Goal: Information Seeking & Learning: Learn about a topic

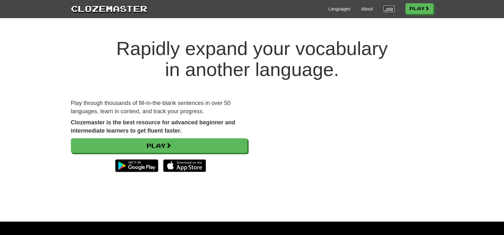
click at [389, 10] on link "Login" at bounding box center [389, 9] width 11 height 6
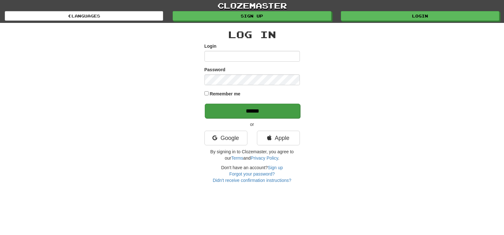
type input "********"
click at [259, 110] on input "******" at bounding box center [252, 111] width 95 height 15
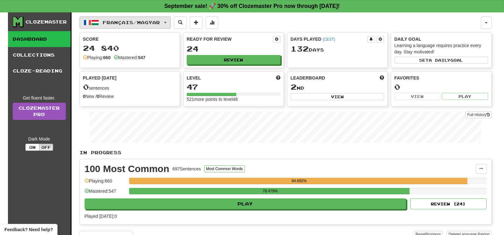
click at [137, 27] on button "Français / Magyar" at bounding box center [125, 23] width 91 height 12
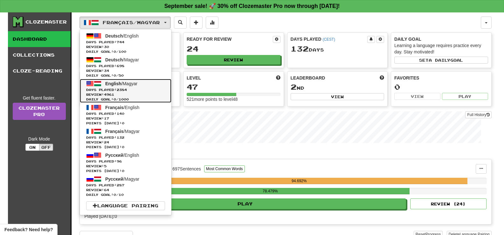
click at [133, 84] on span "English / Magyar" at bounding box center [121, 83] width 32 height 5
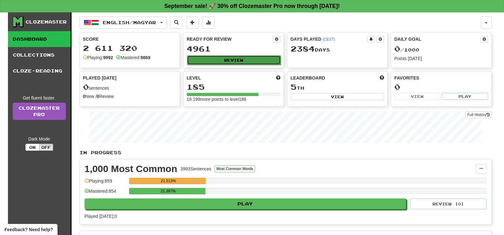
click at [260, 61] on button "Review" at bounding box center [234, 60] width 94 height 10
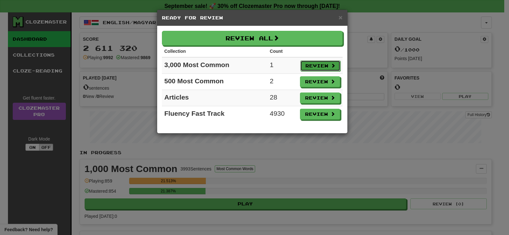
click at [321, 65] on button "Review" at bounding box center [320, 65] width 40 height 11
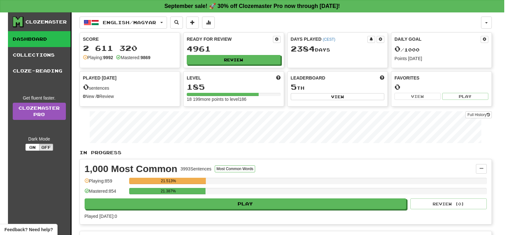
select select "**"
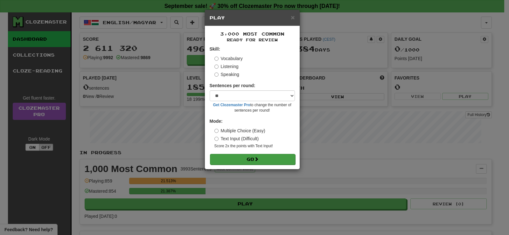
click at [270, 154] on form "Skill: Vocabulary Listening Speaking Sentences per round: * ** ** ** ** ** *** …" at bounding box center [252, 105] width 85 height 119
click at [268, 159] on button "Go" at bounding box center [252, 159] width 85 height 11
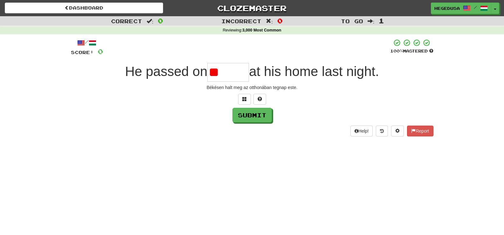
type input "*"
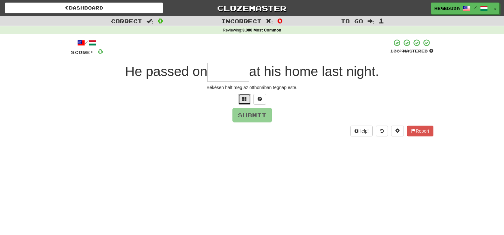
click at [247, 100] on button at bounding box center [244, 99] width 13 height 11
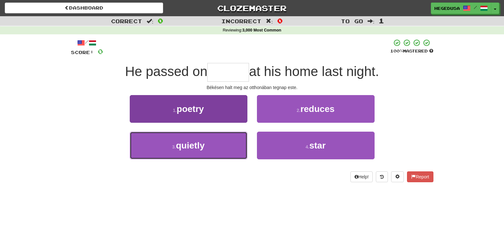
click at [236, 148] on button "3 . quietly" at bounding box center [189, 146] width 118 height 28
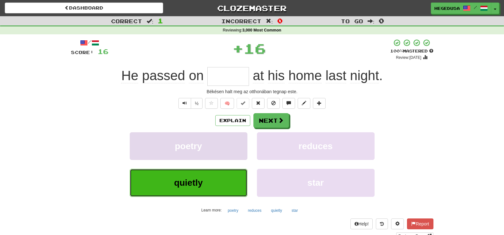
type input "*******"
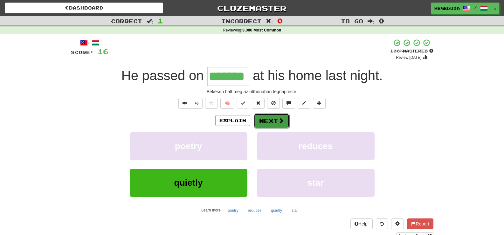
click at [272, 121] on button "Next" at bounding box center [272, 121] width 36 height 15
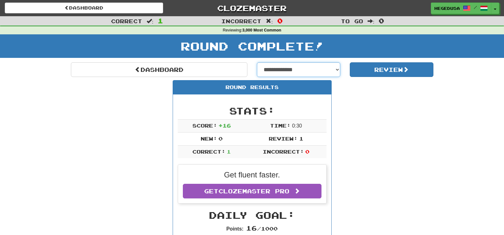
click at [318, 66] on select "**********" at bounding box center [299, 69] width 84 height 15
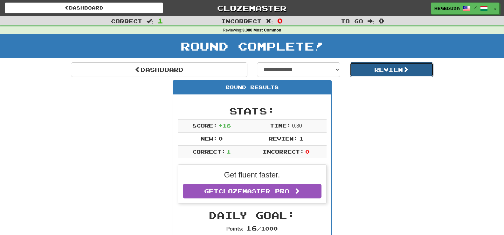
click at [374, 67] on button "Review" at bounding box center [392, 69] width 84 height 15
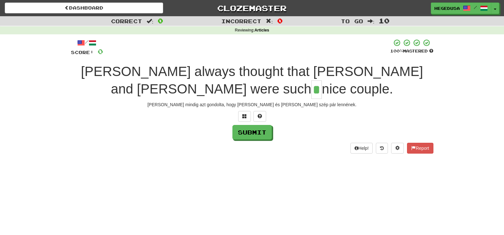
type input "*"
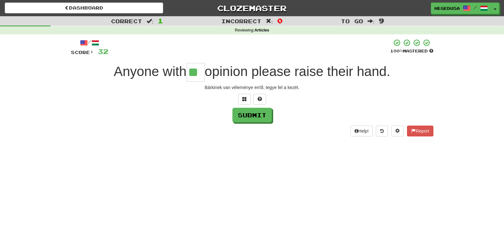
type input "**"
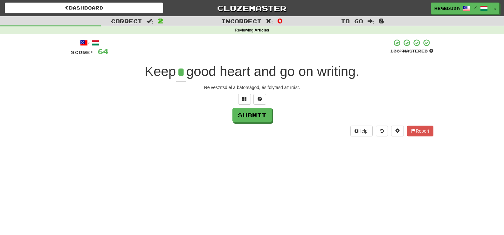
type input "*"
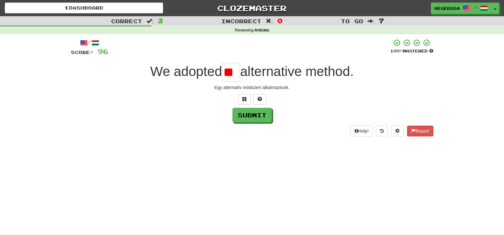
type input "*"
type input "**"
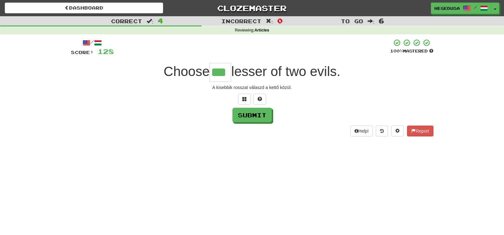
type input "***"
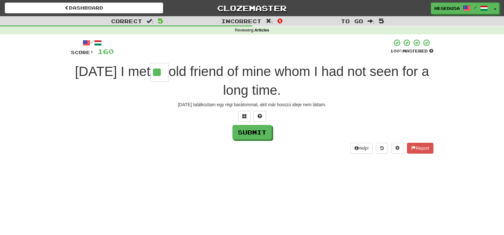
type input "**"
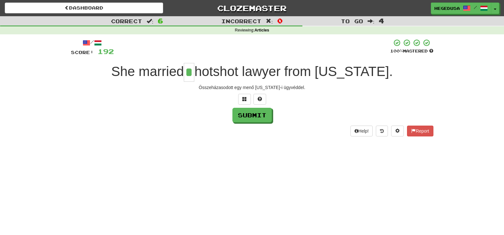
type input "*"
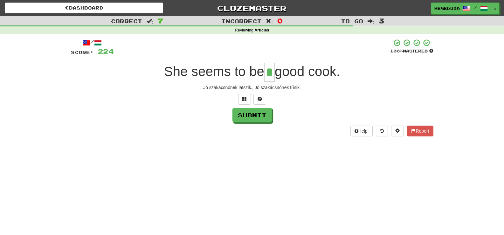
type input "*"
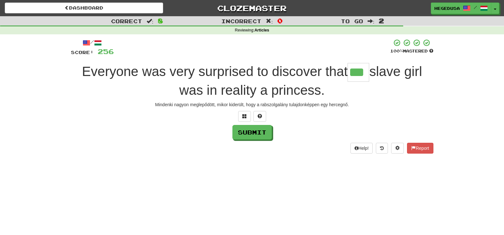
type input "***"
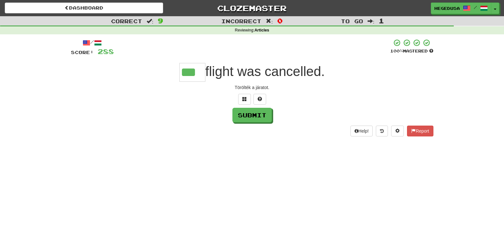
type input "***"
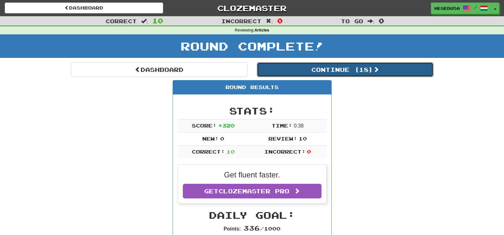
click at [374, 67] on button "Continue ( 18 )" at bounding box center [345, 69] width 176 height 15
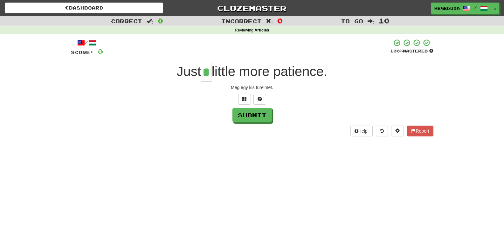
type input "*"
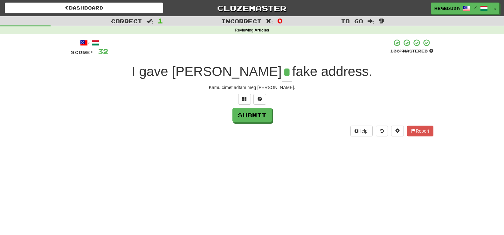
type input "*"
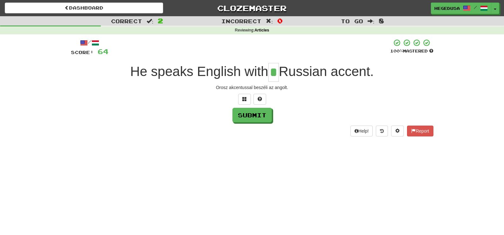
type input "*"
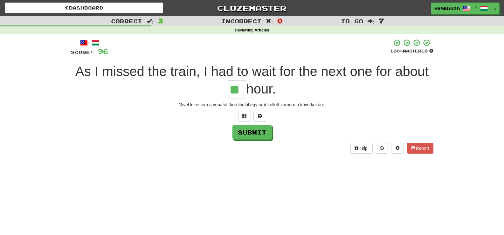
type input "**"
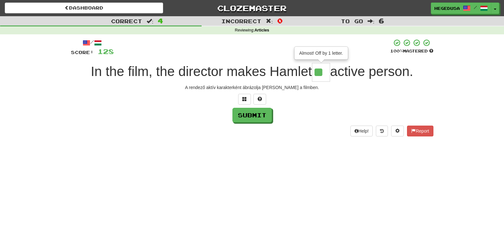
type input "**"
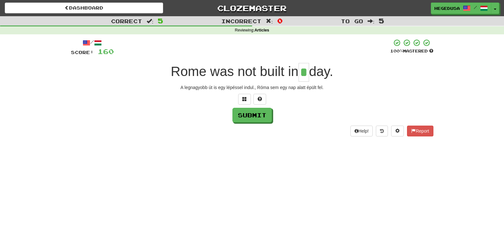
type input "*"
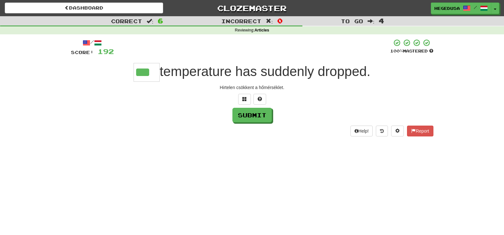
type input "***"
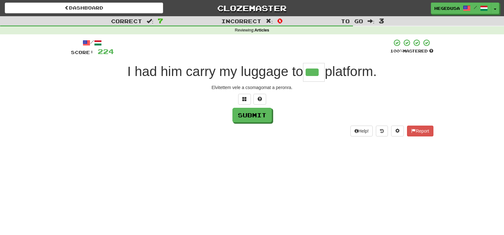
type input "***"
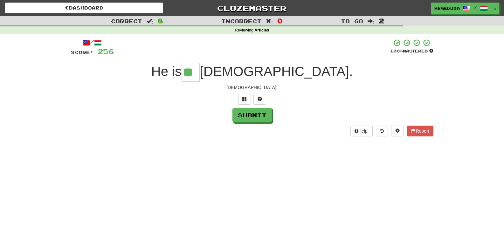
type input "**"
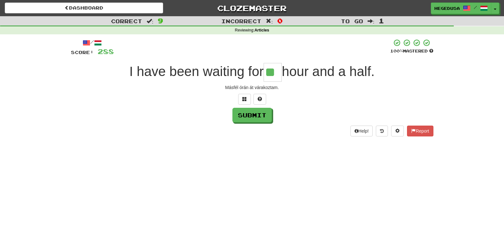
type input "**"
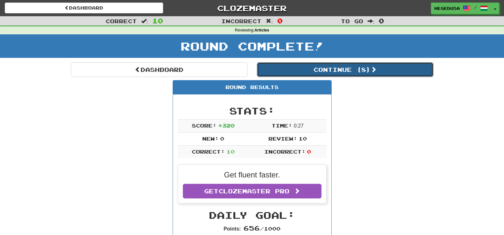
click at [374, 67] on span at bounding box center [374, 69] width 6 height 6
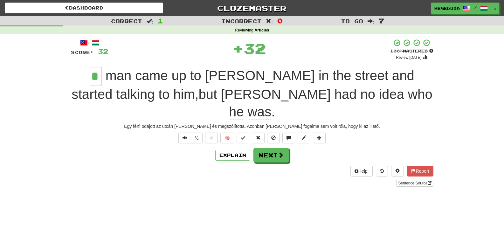
type input "*"
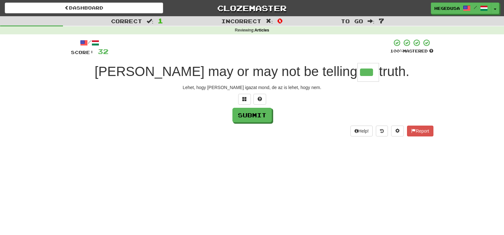
type input "***"
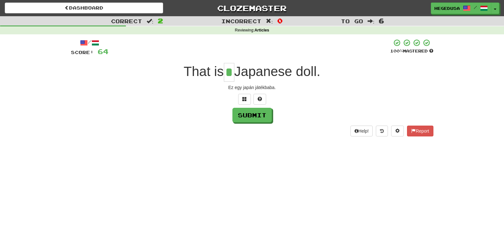
type input "*"
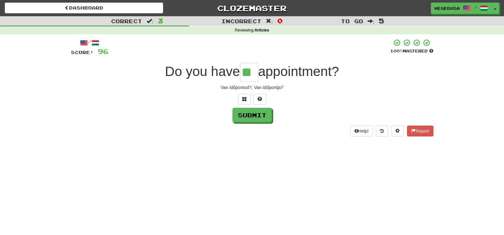
type input "**"
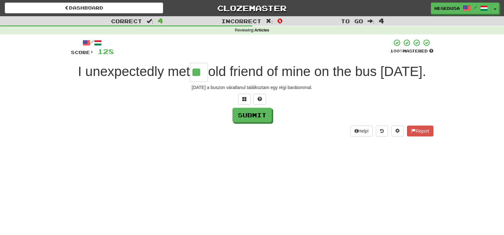
type input "**"
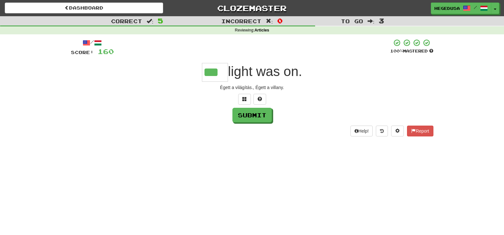
type input "***"
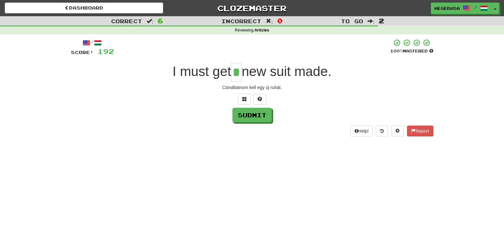
type input "*"
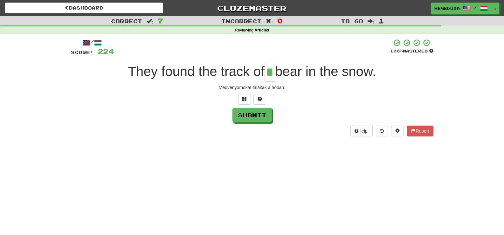
type input "*"
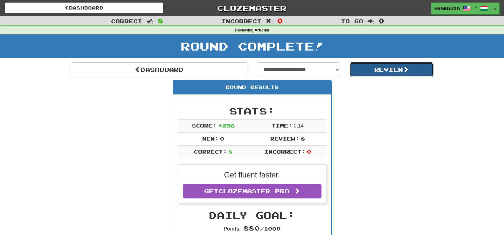
click at [374, 67] on button "Review" at bounding box center [392, 69] width 84 height 15
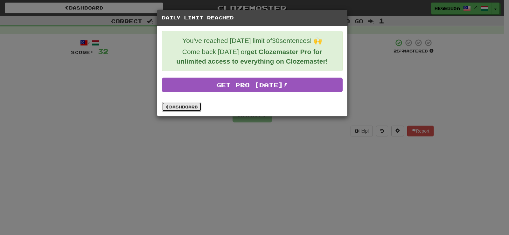
click at [178, 105] on link "Dashboard" at bounding box center [181, 107] width 39 height 10
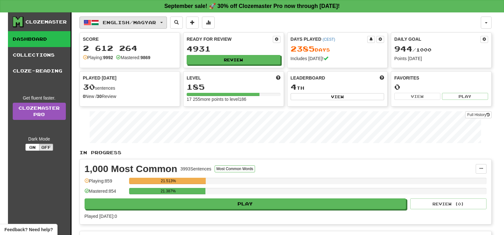
click at [156, 24] on span "English / Magyar" at bounding box center [129, 22] width 53 height 5
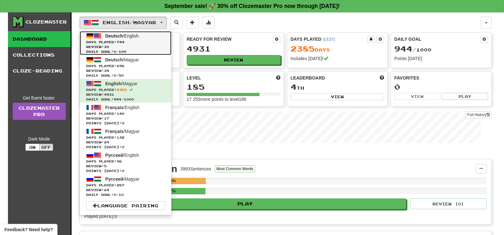
click at [156, 39] on link "Deutsch / English Days Played: 744 Review: 30 Daily Goal: 0 / 100" at bounding box center [126, 43] width 92 height 24
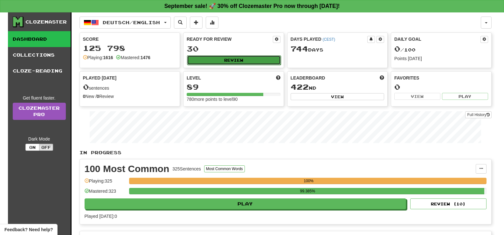
click at [221, 56] on button "Review" at bounding box center [234, 60] width 94 height 10
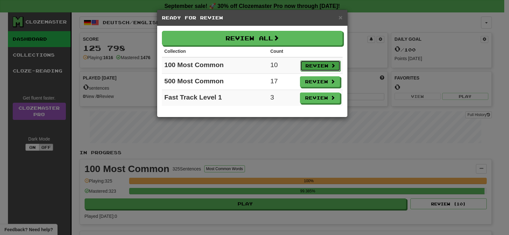
click at [313, 66] on button "Review" at bounding box center [320, 65] width 40 height 11
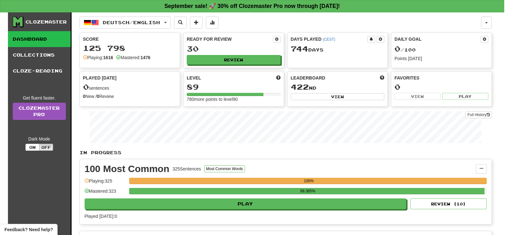
select select "**"
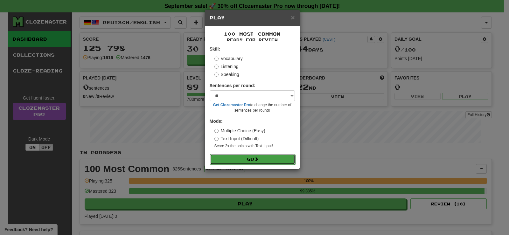
click at [258, 160] on span at bounding box center [256, 159] width 4 height 4
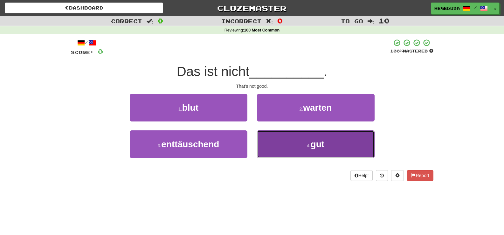
click at [291, 141] on button "4 . gut" at bounding box center [316, 144] width 118 height 28
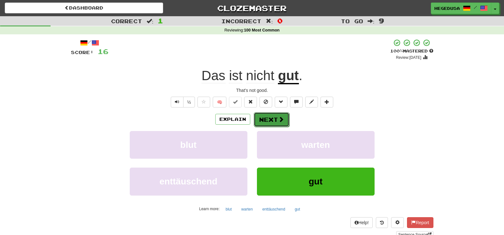
click at [278, 120] on span at bounding box center [281, 119] width 6 height 6
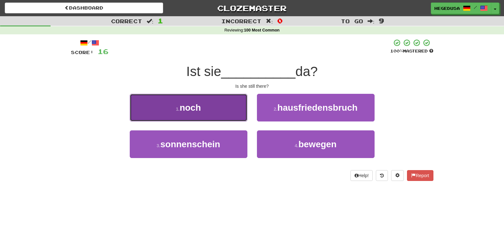
click at [216, 105] on button "1 . noch" at bounding box center [189, 108] width 118 height 28
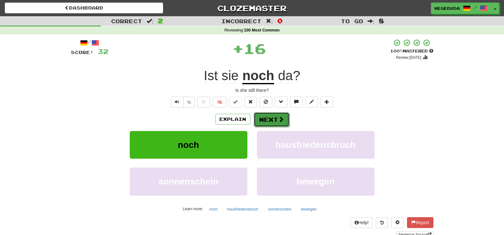
click at [282, 126] on button "Next" at bounding box center [272, 119] width 36 height 15
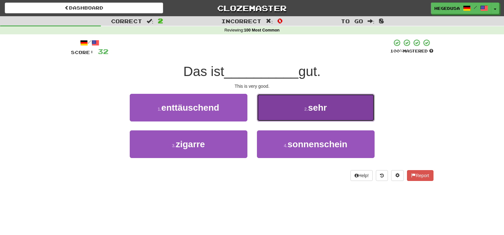
click at [306, 112] on button "2 . sehr" at bounding box center [316, 108] width 118 height 28
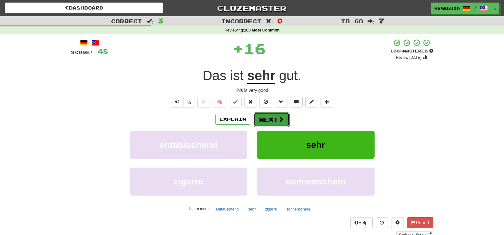
click at [265, 121] on button "Next" at bounding box center [272, 119] width 36 height 15
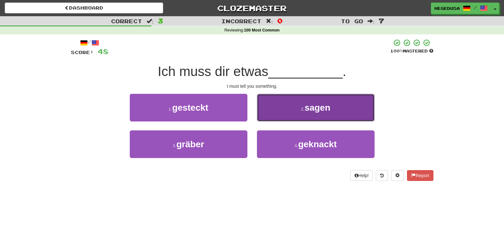
click at [281, 113] on button "2 . sagen" at bounding box center [316, 108] width 118 height 28
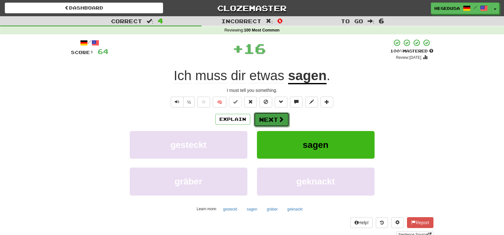
click at [268, 115] on button "Next" at bounding box center [272, 119] width 36 height 15
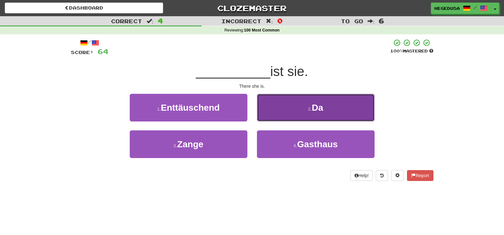
click at [269, 115] on button "2 . Da" at bounding box center [316, 108] width 118 height 28
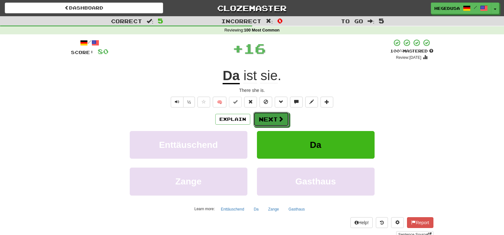
click at [269, 115] on button "Next" at bounding box center [271, 119] width 36 height 15
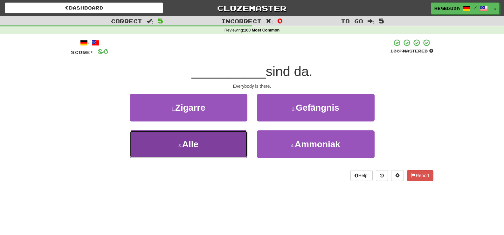
click at [232, 146] on button "3 . Alle" at bounding box center [189, 144] width 118 height 28
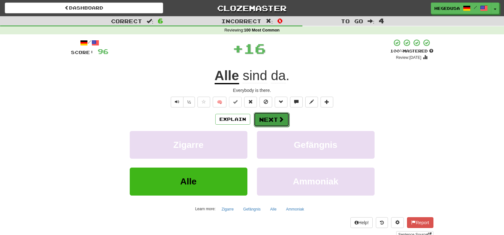
click at [263, 125] on button "Next" at bounding box center [272, 119] width 36 height 15
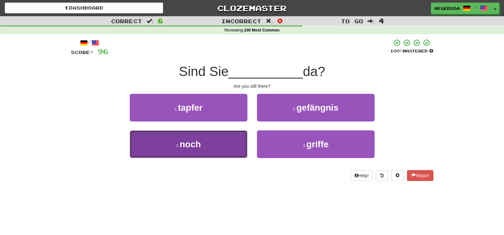
click at [227, 141] on button "3 . noch" at bounding box center [189, 144] width 118 height 28
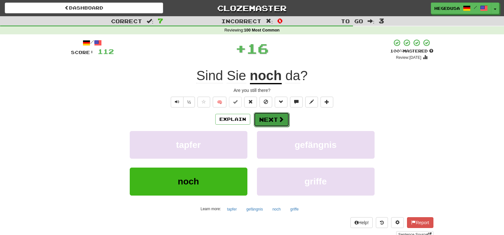
click at [266, 117] on button "Next" at bounding box center [272, 119] width 36 height 15
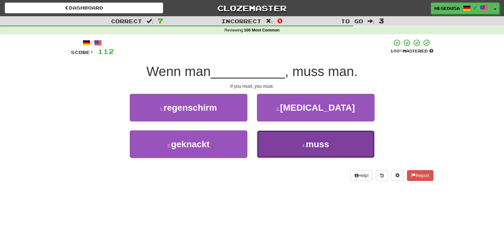
click at [296, 143] on button "4 . muss" at bounding box center [316, 144] width 118 height 28
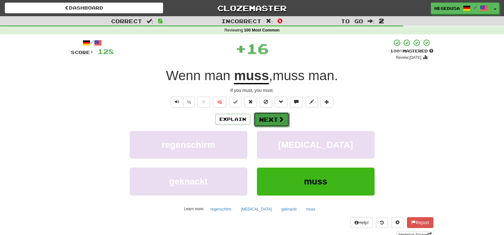
click at [272, 118] on button "Next" at bounding box center [272, 119] width 36 height 15
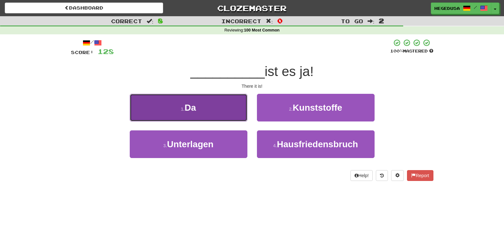
click at [236, 107] on button "1 . Da" at bounding box center [189, 108] width 118 height 28
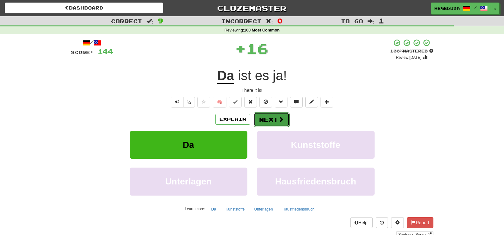
click at [287, 118] on button "Next" at bounding box center [272, 119] width 36 height 15
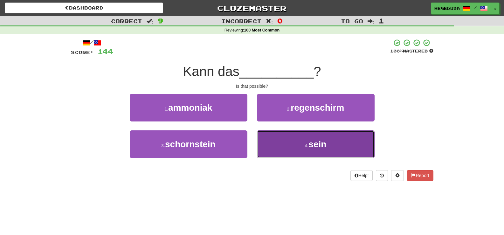
click at [299, 143] on button "4 . sein" at bounding box center [316, 144] width 118 height 28
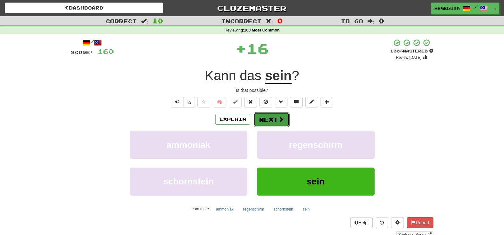
click at [282, 124] on button "Next" at bounding box center [272, 119] width 36 height 15
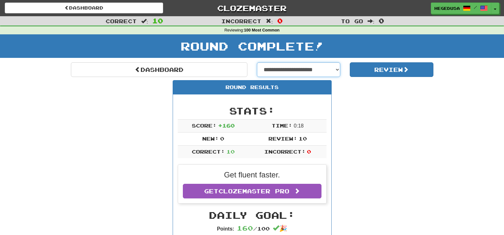
click at [334, 70] on select "**********" at bounding box center [299, 69] width 84 height 15
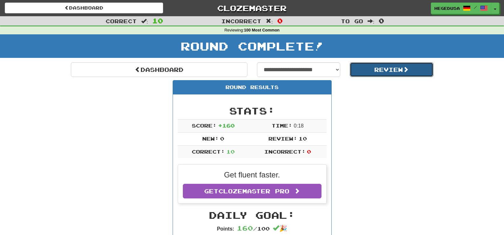
click at [391, 70] on button "Review" at bounding box center [392, 69] width 84 height 15
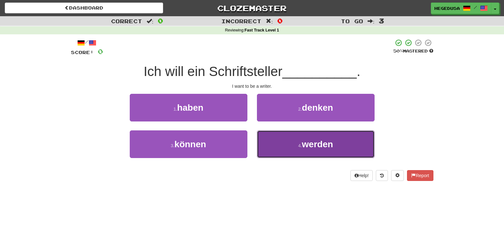
click at [294, 136] on button "4 . werden" at bounding box center [316, 144] width 118 height 28
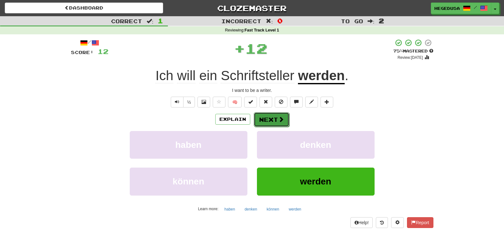
click at [273, 114] on button "Next" at bounding box center [272, 119] width 36 height 15
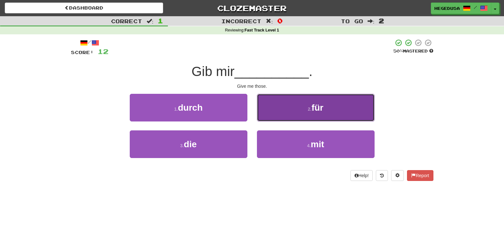
click at [292, 120] on button "2 . für" at bounding box center [316, 108] width 118 height 28
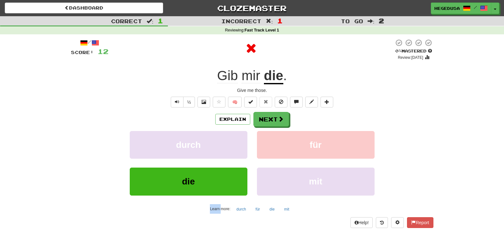
click at [292, 120] on div "Explain Next" at bounding box center [252, 119] width 363 height 15
click at [279, 117] on span at bounding box center [281, 119] width 6 height 6
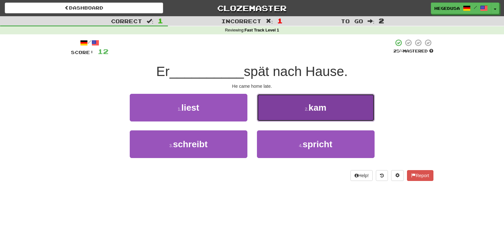
click at [279, 117] on button "2 . kam" at bounding box center [316, 108] width 118 height 28
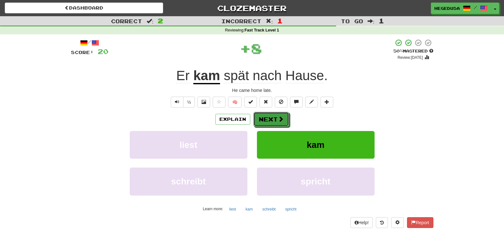
click at [279, 117] on span at bounding box center [281, 119] width 6 height 6
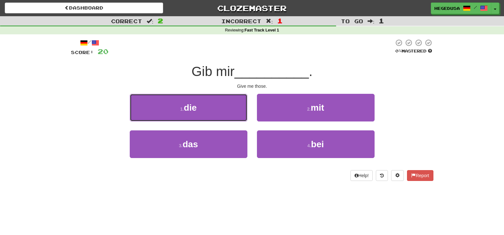
click at [153, 111] on button "1 . die" at bounding box center [189, 108] width 118 height 28
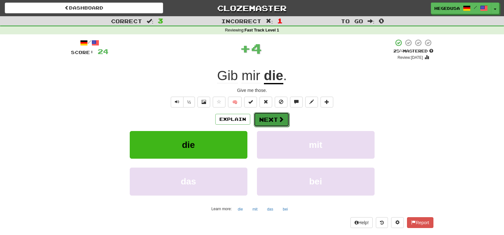
click at [266, 116] on button "Next" at bounding box center [272, 119] width 36 height 15
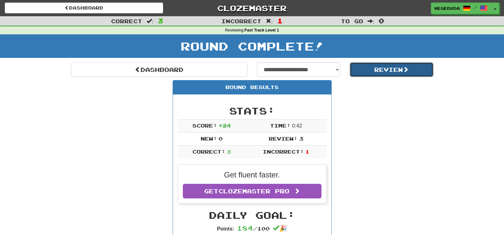
click at [383, 68] on button "Review" at bounding box center [392, 69] width 84 height 15
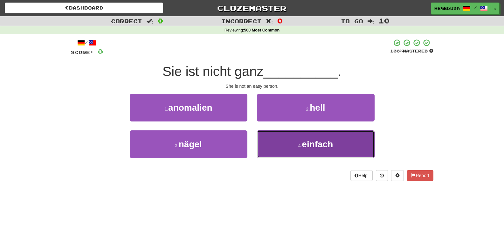
click at [270, 143] on button "4 . einfach" at bounding box center [316, 144] width 118 height 28
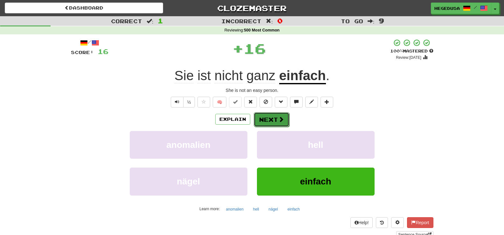
click at [285, 116] on button "Next" at bounding box center [272, 119] width 36 height 15
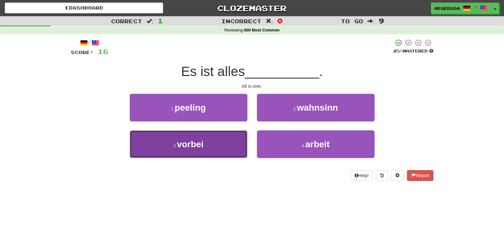
click at [234, 142] on button "3 . vorbei" at bounding box center [189, 144] width 118 height 28
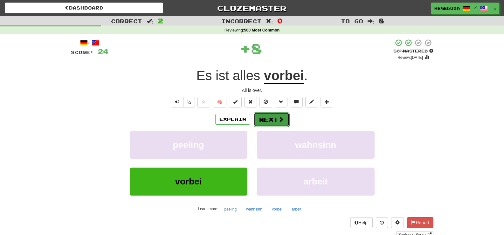
click at [273, 124] on button "Next" at bounding box center [272, 119] width 36 height 15
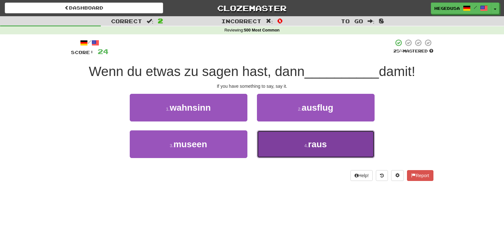
click at [285, 142] on button "4 . raus" at bounding box center [316, 144] width 118 height 28
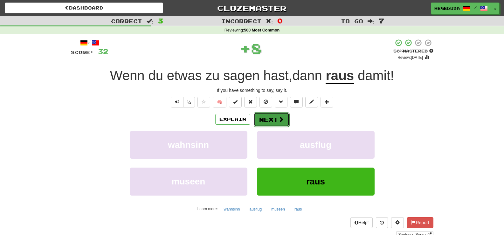
click at [279, 119] on span at bounding box center [281, 119] width 6 height 6
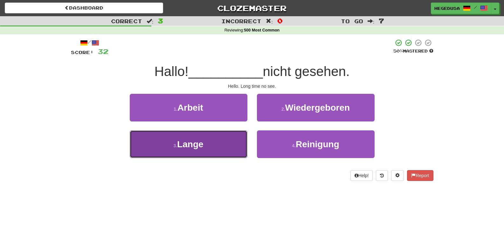
click at [237, 140] on button "3 . [PERSON_NAME]" at bounding box center [189, 144] width 118 height 28
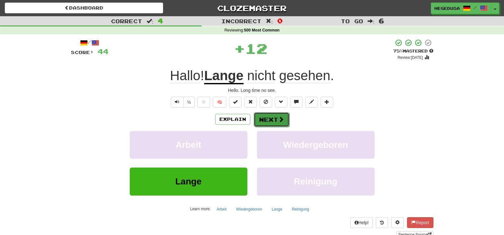
click at [268, 119] on button "Next" at bounding box center [272, 119] width 36 height 15
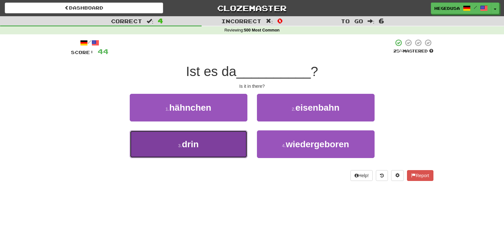
click at [236, 136] on button "3 . drin" at bounding box center [189, 144] width 118 height 28
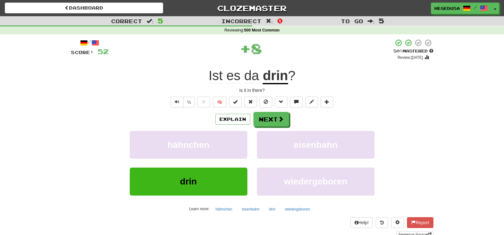
click at [268, 111] on div "/ Score: 52 + 8 50 % Mastered Review: [DATE] Ist es da drin ? Is it in there? ½…" at bounding box center [252, 138] width 363 height 199
click at [268, 114] on button "Next" at bounding box center [272, 119] width 36 height 15
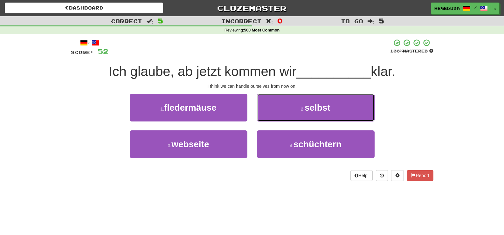
click at [268, 114] on button "2 . selbst" at bounding box center [316, 108] width 118 height 28
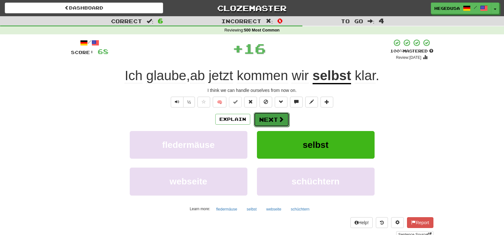
click at [265, 119] on button "Next" at bounding box center [272, 119] width 36 height 15
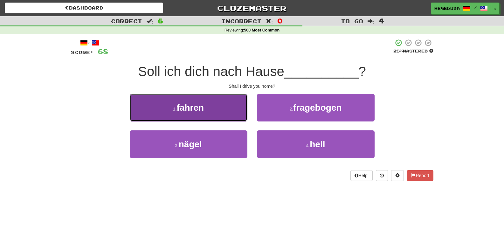
click at [218, 113] on button "1 . fahren" at bounding box center [189, 108] width 118 height 28
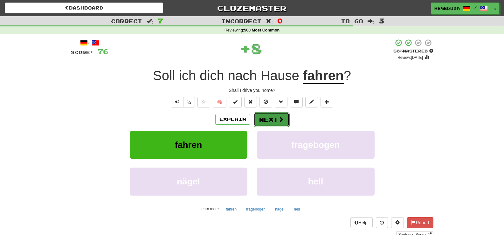
click at [277, 116] on button "Next" at bounding box center [272, 119] width 36 height 15
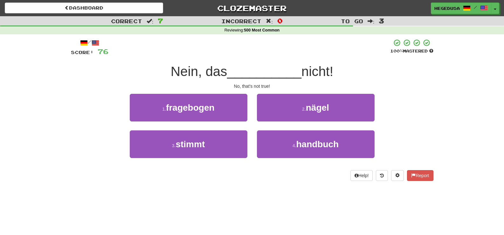
click at [247, 129] on div "1 . fragebogen" at bounding box center [188, 112] width 127 height 37
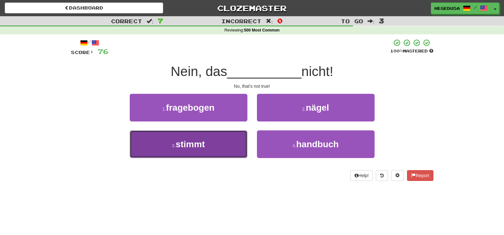
click at [235, 144] on button "3 . stimmt" at bounding box center [189, 144] width 118 height 28
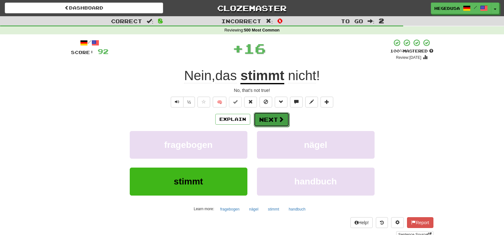
click at [267, 115] on button "Next" at bounding box center [272, 119] width 36 height 15
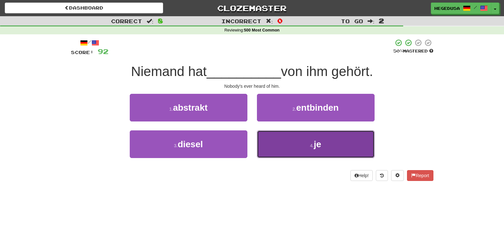
click at [268, 136] on button "4 . je" at bounding box center [316, 144] width 118 height 28
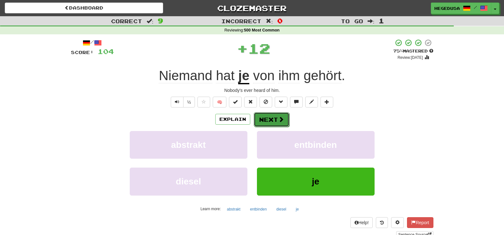
click at [256, 121] on button "Next" at bounding box center [272, 119] width 36 height 15
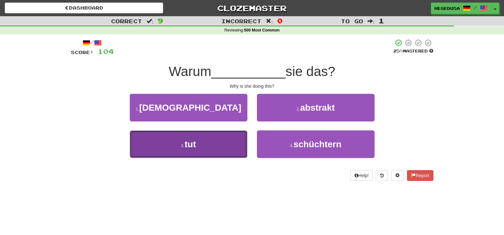
click at [225, 140] on button "3 . tut" at bounding box center [189, 144] width 118 height 28
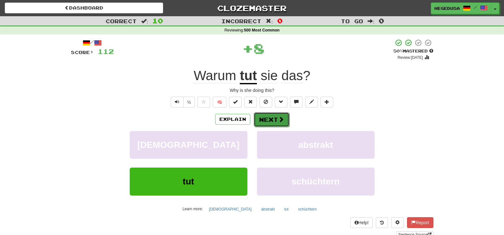
click at [259, 118] on button "Next" at bounding box center [272, 119] width 36 height 15
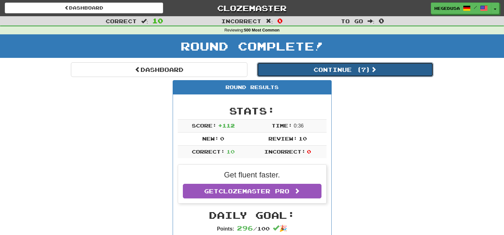
click at [289, 72] on button "Continue ( 7 )" at bounding box center [345, 69] width 176 height 15
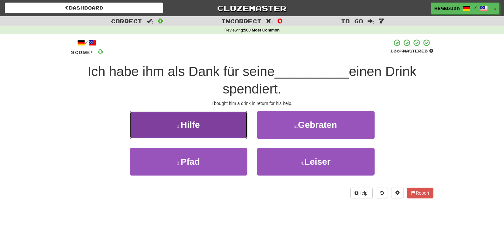
click at [227, 129] on button "1 . Hilfe" at bounding box center [189, 125] width 118 height 28
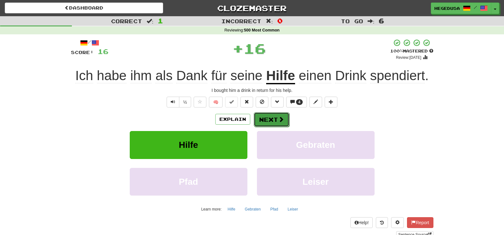
click at [288, 125] on button "Next" at bounding box center [272, 119] width 36 height 15
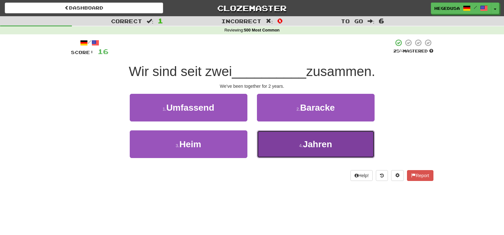
click at [332, 147] on span "Jahren" at bounding box center [317, 144] width 29 height 10
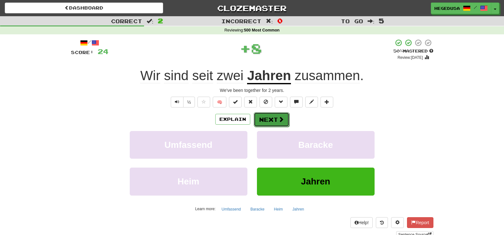
click at [275, 122] on button "Next" at bounding box center [272, 119] width 36 height 15
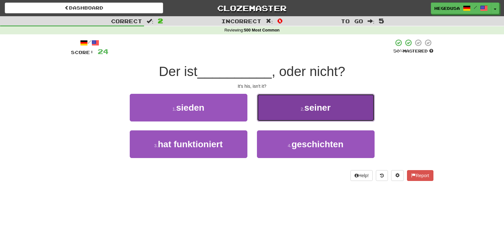
click at [293, 117] on button "2 . seiner" at bounding box center [316, 108] width 118 height 28
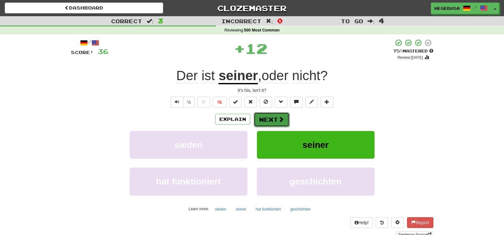
click at [277, 114] on button "Next" at bounding box center [272, 119] width 36 height 15
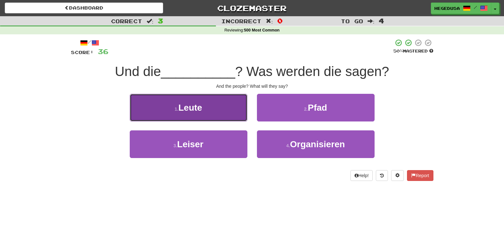
click at [183, 113] on button "1 . Leute" at bounding box center [189, 108] width 118 height 28
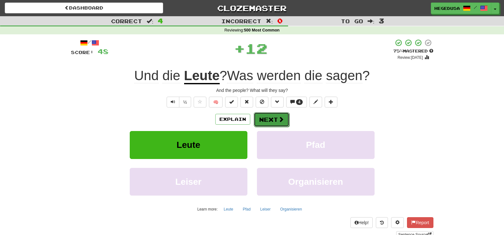
click at [269, 125] on button "Next" at bounding box center [272, 119] width 36 height 15
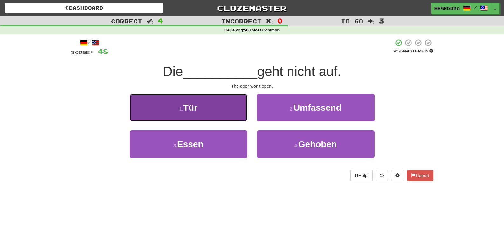
click at [221, 114] on button "1 . Tür" at bounding box center [189, 108] width 118 height 28
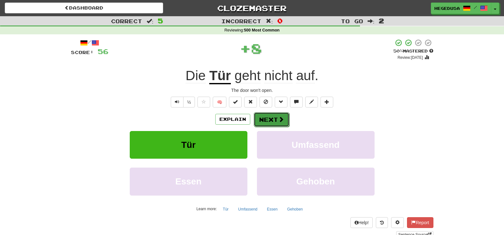
click at [268, 116] on button "Next" at bounding box center [272, 119] width 36 height 15
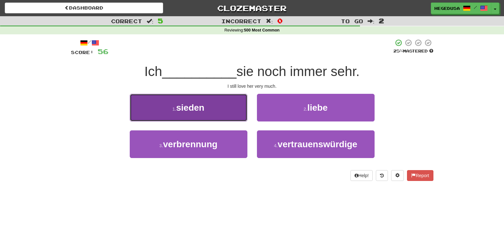
click at [239, 114] on button "1 . sieden" at bounding box center [189, 108] width 118 height 28
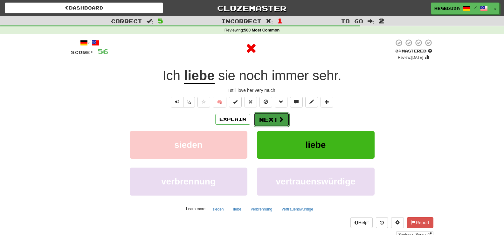
click at [268, 119] on button "Next" at bounding box center [272, 119] width 36 height 15
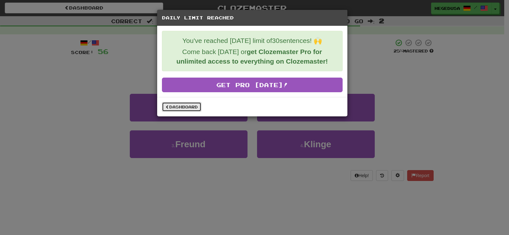
click at [176, 110] on link "Dashboard" at bounding box center [181, 107] width 39 height 10
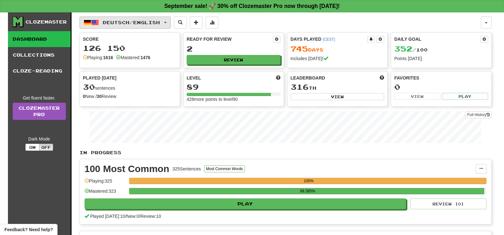
click at [137, 21] on span "Deutsch / English" at bounding box center [131, 22] width 57 height 5
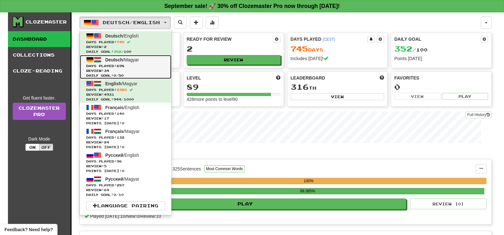
click at [133, 67] on span "Days Played: 698" at bounding box center [125, 66] width 79 height 5
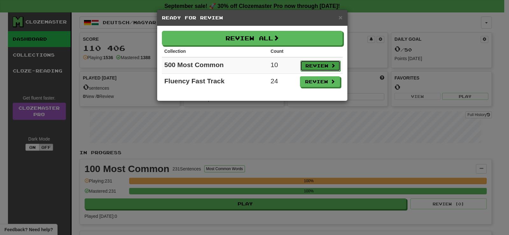
click at [324, 69] on button "Review" at bounding box center [320, 65] width 40 height 11
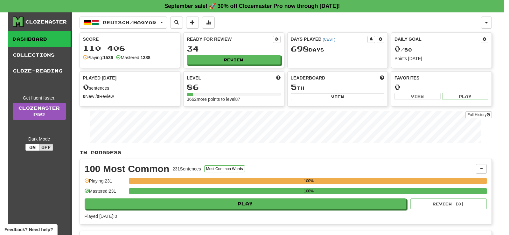
select select "**"
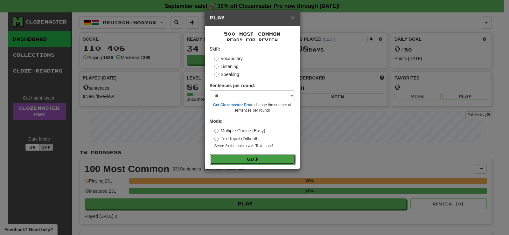
click at [271, 157] on button "Go" at bounding box center [252, 159] width 85 height 11
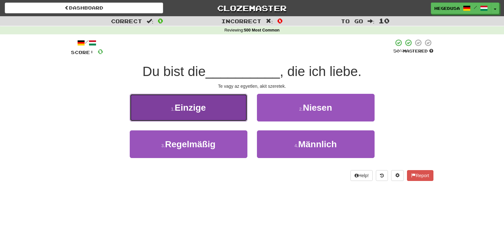
click at [234, 112] on button "1 . Einzige" at bounding box center [189, 108] width 118 height 28
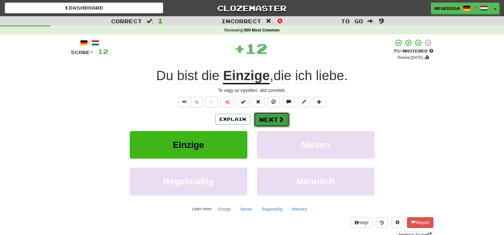
click at [286, 118] on button "Next" at bounding box center [272, 119] width 36 height 15
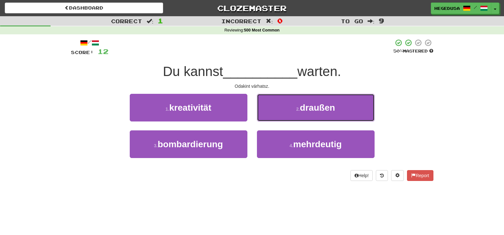
click at [286, 118] on button "2 . draußen" at bounding box center [316, 108] width 118 height 28
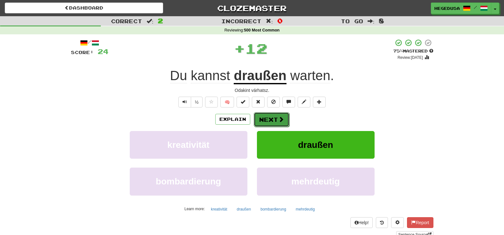
click at [269, 119] on button "Next" at bounding box center [272, 119] width 36 height 15
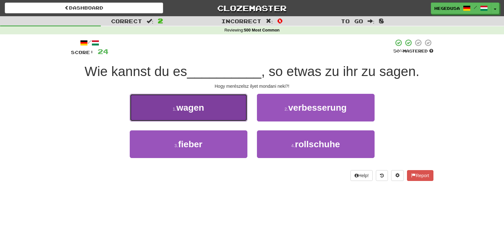
click at [235, 117] on button "1 . wagen" at bounding box center [189, 108] width 118 height 28
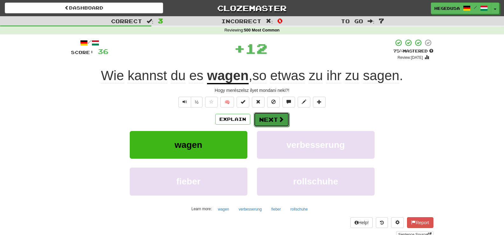
click at [278, 121] on span at bounding box center [281, 119] width 6 height 6
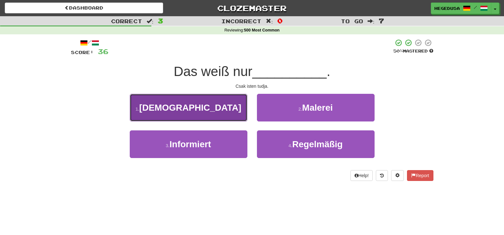
click at [245, 118] on button "1 . [DEMOGRAPHIC_DATA]" at bounding box center [189, 108] width 118 height 28
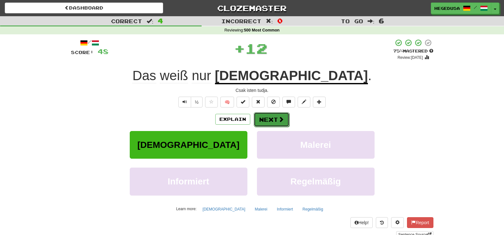
click at [272, 118] on button "Next" at bounding box center [272, 119] width 36 height 15
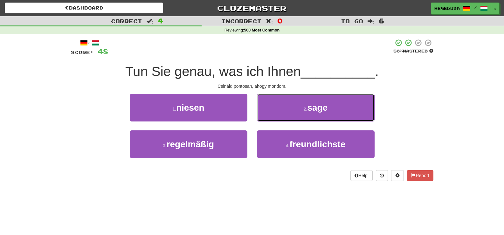
click at [272, 118] on button "2 . sage" at bounding box center [316, 108] width 118 height 28
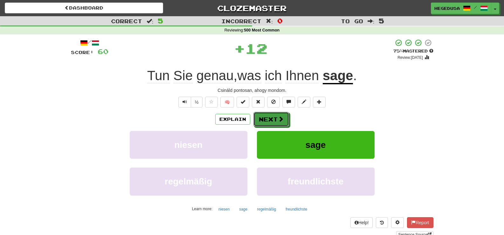
click at [272, 118] on button "Next" at bounding box center [271, 119] width 36 height 15
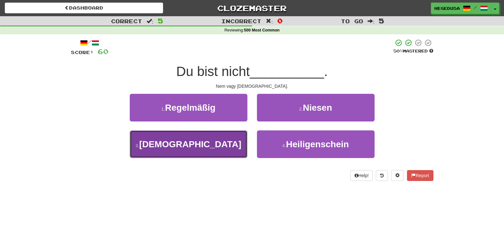
click at [226, 141] on button "3 . Gott" at bounding box center [189, 144] width 118 height 28
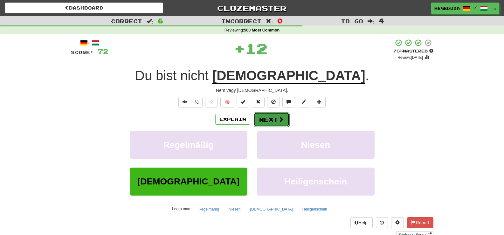
click at [266, 115] on button "Next" at bounding box center [272, 119] width 36 height 15
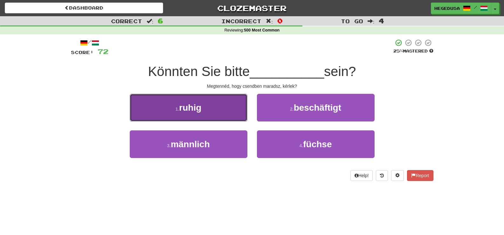
click at [214, 110] on button "1 . ruhig" at bounding box center [189, 108] width 118 height 28
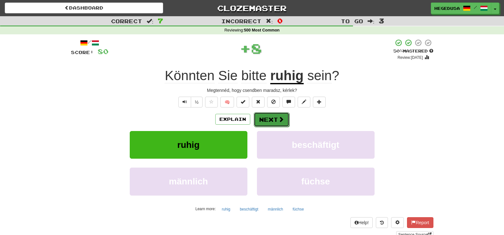
click at [279, 123] on button "Next" at bounding box center [272, 119] width 36 height 15
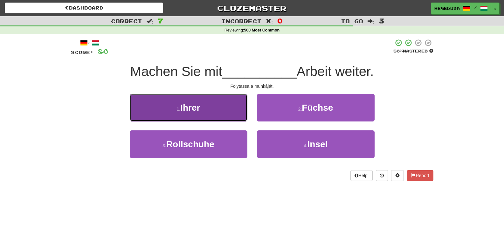
click at [213, 115] on button "1 . Ihrer" at bounding box center [189, 108] width 118 height 28
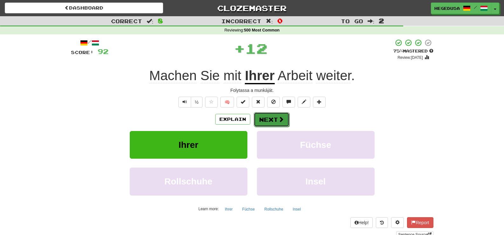
click at [283, 120] on span at bounding box center [281, 119] width 6 height 6
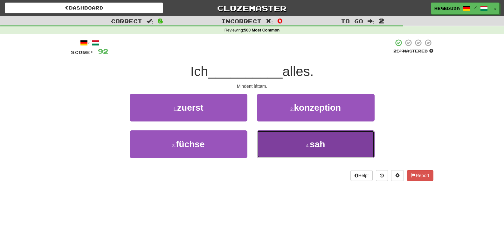
click at [303, 154] on button "4 . sah" at bounding box center [316, 144] width 118 height 28
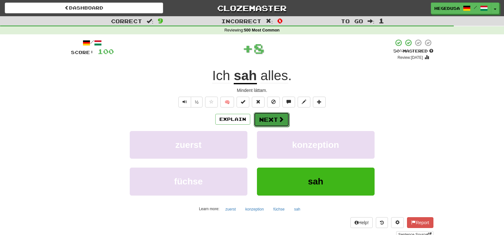
click at [267, 117] on button "Next" at bounding box center [272, 119] width 36 height 15
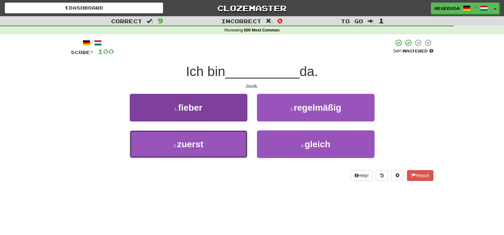
drag, startPoint x: 216, startPoint y: 146, endPoint x: 244, endPoint y: 140, distance: 28.6
click at [216, 146] on button "3 . zuerst" at bounding box center [189, 144] width 118 height 28
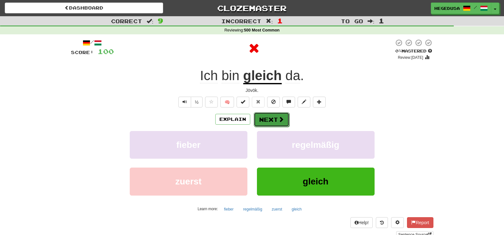
click at [271, 118] on button "Next" at bounding box center [272, 119] width 36 height 15
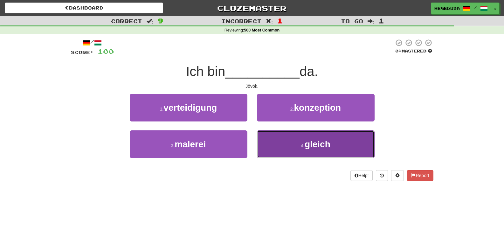
click at [295, 145] on button "4 . gleich" at bounding box center [316, 144] width 118 height 28
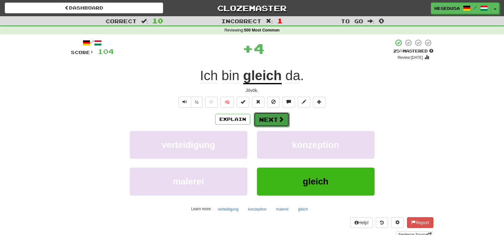
click at [279, 122] on span at bounding box center [281, 119] width 6 height 6
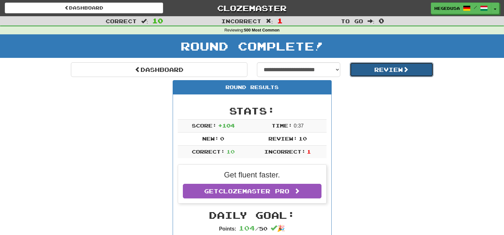
click at [372, 72] on button "Review" at bounding box center [392, 69] width 84 height 15
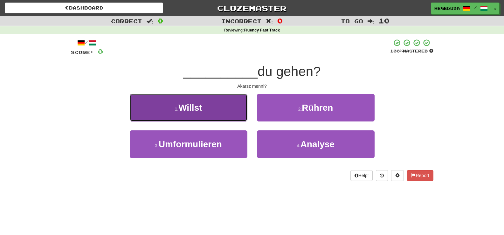
click at [225, 113] on button "1 . Willst" at bounding box center [189, 108] width 118 height 28
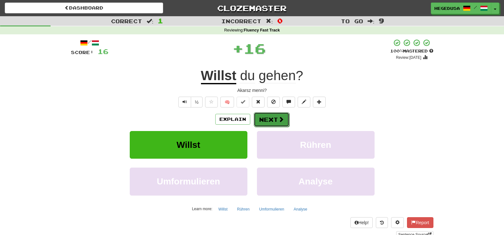
click at [279, 121] on span at bounding box center [281, 119] width 6 height 6
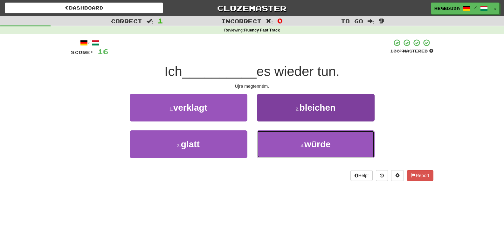
drag, startPoint x: 302, startPoint y: 145, endPoint x: 293, endPoint y: 141, distance: 9.9
click at [302, 145] on small "4 ." at bounding box center [303, 145] width 4 height 5
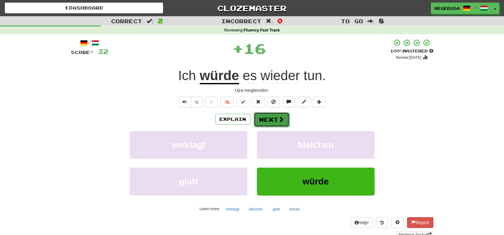
click at [271, 117] on button "Next" at bounding box center [272, 119] width 36 height 15
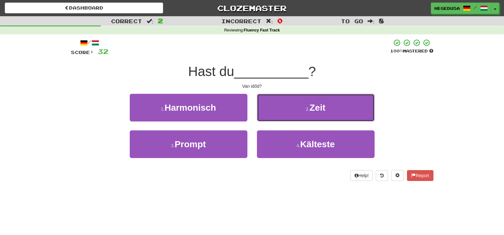
click at [271, 117] on button "2 . Zeit" at bounding box center [316, 108] width 118 height 28
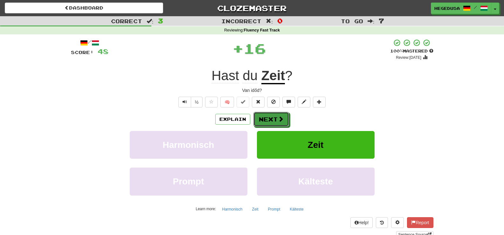
click at [271, 117] on button "Next" at bounding box center [271, 119] width 36 height 15
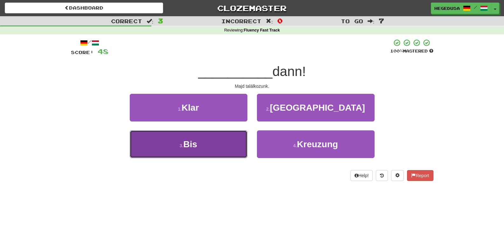
click at [239, 141] on button "3 . Bis" at bounding box center [189, 144] width 118 height 28
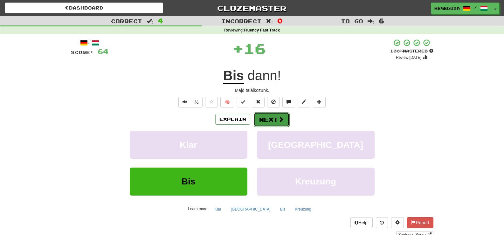
click at [268, 119] on button "Next" at bounding box center [272, 119] width 36 height 15
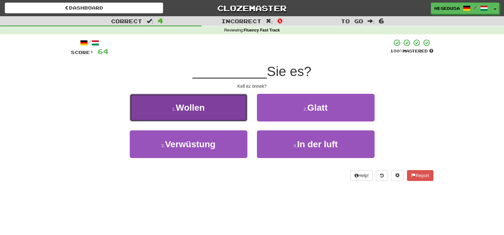
click at [210, 111] on button "1 . Wollen" at bounding box center [189, 108] width 118 height 28
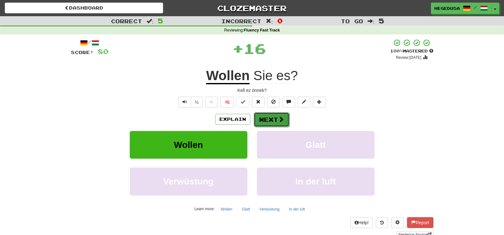
click at [257, 115] on button "Next" at bounding box center [272, 119] width 36 height 15
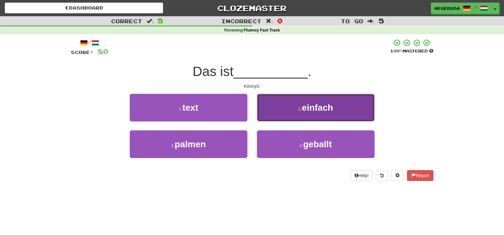
click at [265, 113] on button "2 . einfach" at bounding box center [316, 108] width 118 height 28
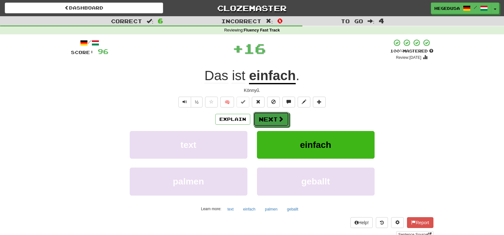
click at [265, 113] on button "Next" at bounding box center [271, 119] width 36 height 15
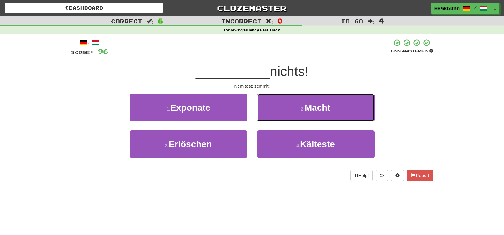
click at [265, 113] on button "2 . Macht" at bounding box center [316, 108] width 118 height 28
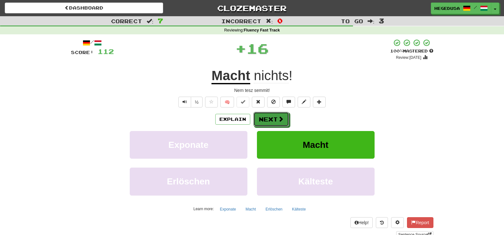
click at [265, 113] on button "Next" at bounding box center [271, 119] width 36 height 15
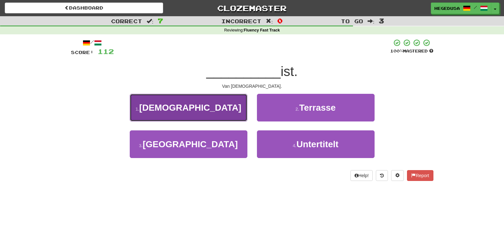
click at [234, 109] on button "1 . Gott" at bounding box center [189, 108] width 118 height 28
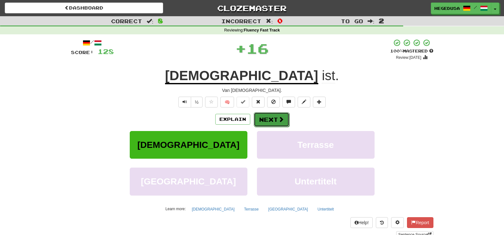
click at [276, 115] on button "Next" at bounding box center [272, 119] width 36 height 15
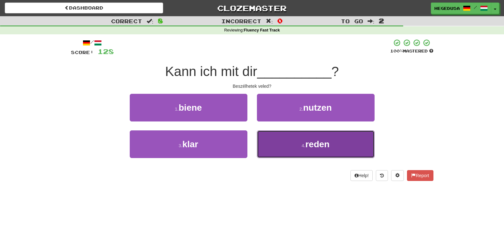
click at [314, 145] on span "reden" at bounding box center [317, 144] width 24 height 10
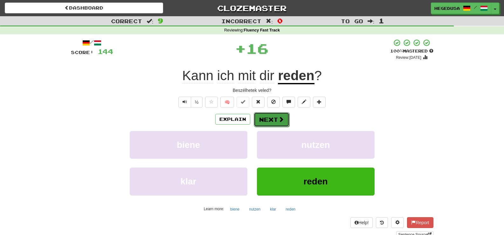
click at [279, 112] on button "Next" at bounding box center [272, 119] width 36 height 15
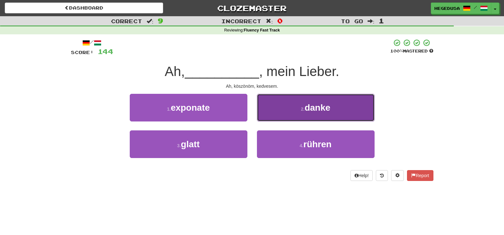
click at [281, 110] on button "2 . danke" at bounding box center [316, 108] width 118 height 28
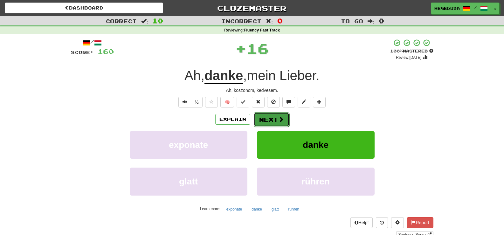
click at [275, 118] on button "Next" at bounding box center [272, 119] width 36 height 15
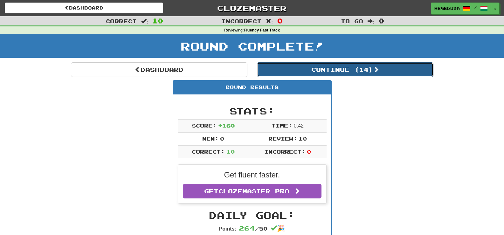
click at [311, 74] on button "Continue ( 14 )" at bounding box center [345, 69] width 176 height 15
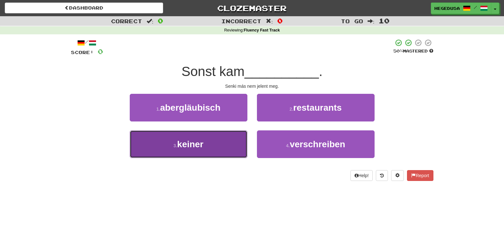
click at [239, 142] on button "3 . keiner" at bounding box center [189, 144] width 118 height 28
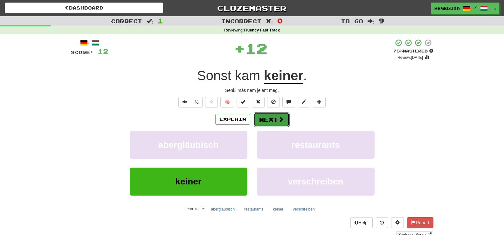
click at [267, 117] on button "Next" at bounding box center [272, 119] width 36 height 15
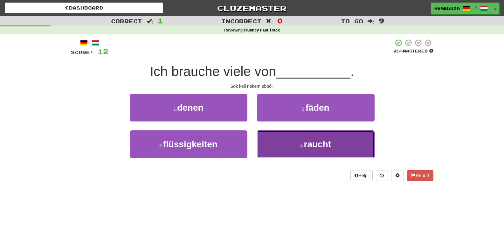
click at [278, 139] on button "4 . raucht" at bounding box center [316, 144] width 118 height 28
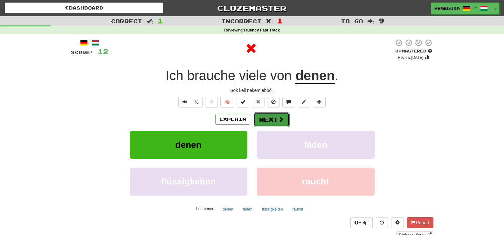
click at [266, 118] on button "Next" at bounding box center [272, 119] width 36 height 15
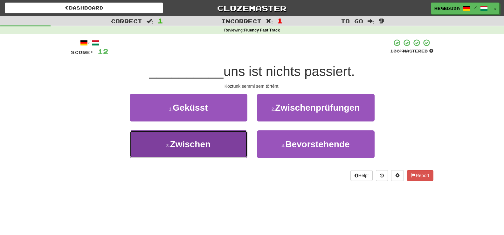
click at [243, 143] on button "3 . Zwischen" at bounding box center [189, 144] width 118 height 28
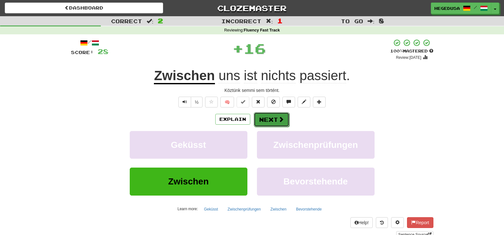
click at [274, 119] on button "Next" at bounding box center [272, 119] width 36 height 15
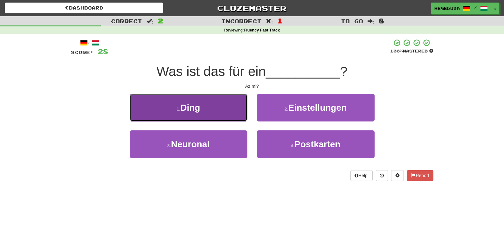
click at [241, 116] on button "1 . Ding" at bounding box center [189, 108] width 118 height 28
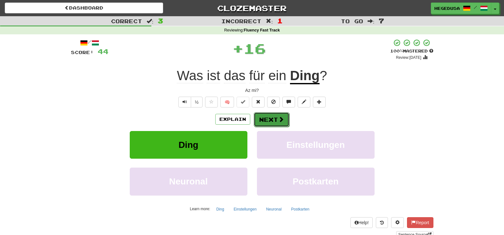
click at [282, 118] on span at bounding box center [281, 119] width 6 height 6
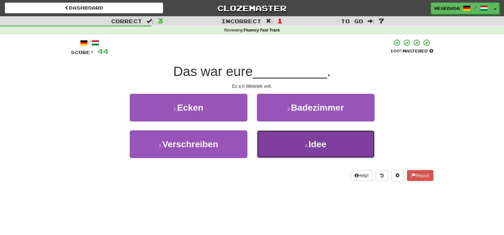
click at [304, 146] on button "4 . Idee" at bounding box center [316, 144] width 118 height 28
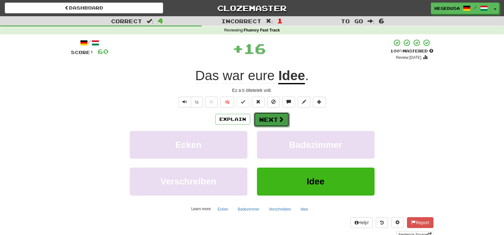
click at [274, 116] on button "Next" at bounding box center [272, 119] width 36 height 15
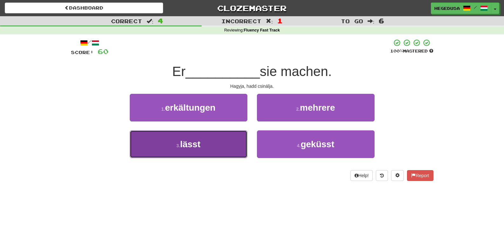
click at [220, 137] on button "3 . lässt" at bounding box center [189, 144] width 118 height 28
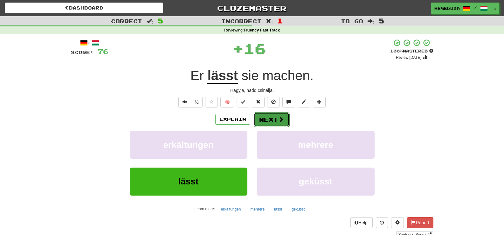
click at [273, 116] on button "Next" at bounding box center [272, 119] width 36 height 15
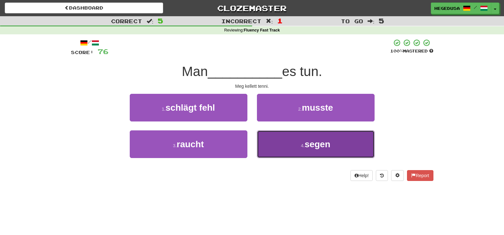
click at [289, 144] on button "4 . segen" at bounding box center [316, 144] width 118 height 28
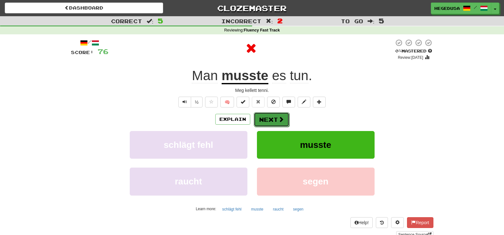
click at [272, 120] on button "Next" at bounding box center [272, 119] width 36 height 15
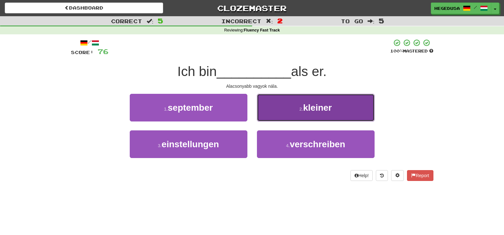
click at [280, 118] on button "2 . kleiner" at bounding box center [316, 108] width 118 height 28
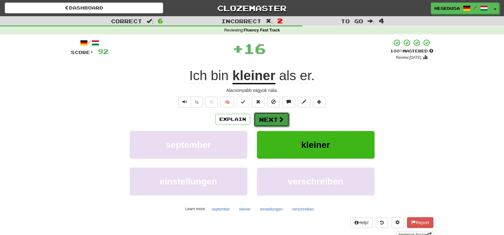
click at [273, 116] on button "Next" at bounding box center [272, 119] width 36 height 15
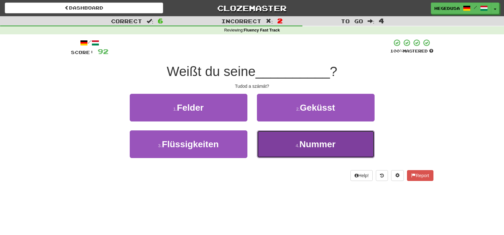
click at [299, 141] on button "4 . Nummer" at bounding box center [316, 144] width 118 height 28
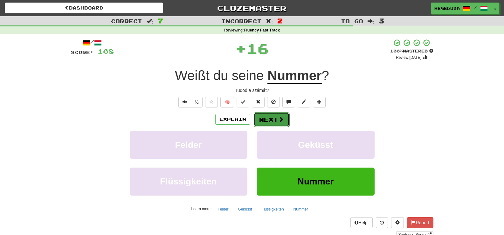
click at [286, 121] on button "Next" at bounding box center [272, 119] width 36 height 15
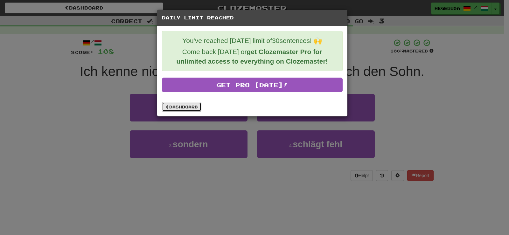
click at [196, 107] on link "Dashboard" at bounding box center [181, 107] width 39 height 10
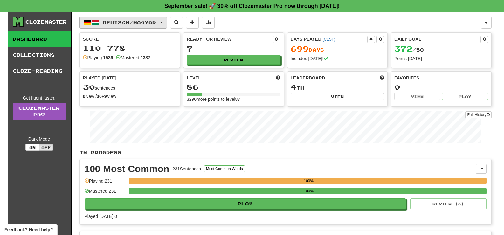
click at [149, 24] on span "Deutsch / Magyar" at bounding box center [129, 22] width 53 height 5
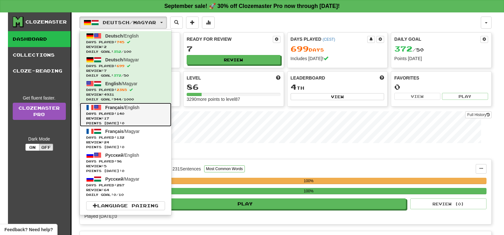
click at [133, 118] on span "Review: 17" at bounding box center [125, 118] width 79 height 5
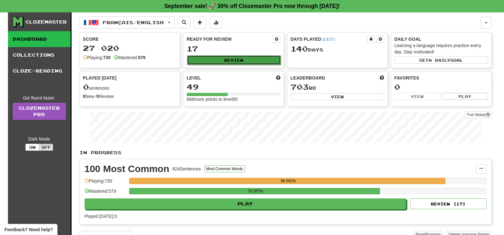
click at [202, 63] on button "Review" at bounding box center [234, 60] width 94 height 10
select select "**"
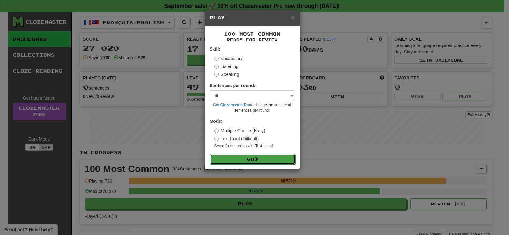
click at [284, 158] on button "Go" at bounding box center [252, 159] width 85 height 11
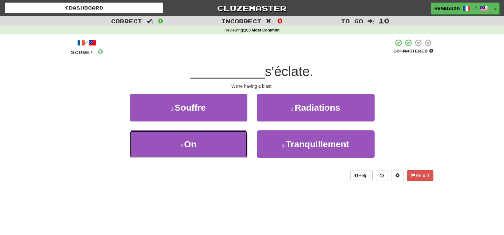
click at [176, 141] on button "3 . On" at bounding box center [189, 144] width 118 height 28
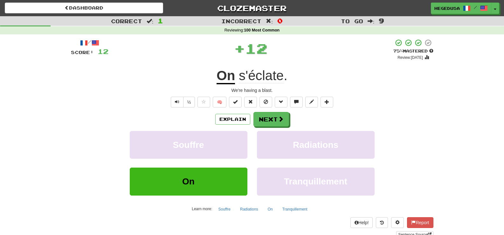
click at [282, 118] on span at bounding box center [281, 119] width 6 height 6
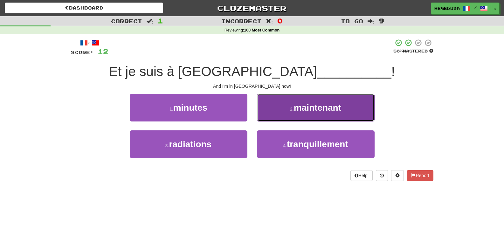
click at [287, 107] on button "2 . maintenant" at bounding box center [316, 108] width 118 height 28
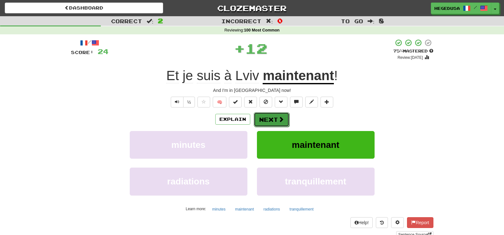
click at [275, 114] on button "Next" at bounding box center [272, 119] width 36 height 15
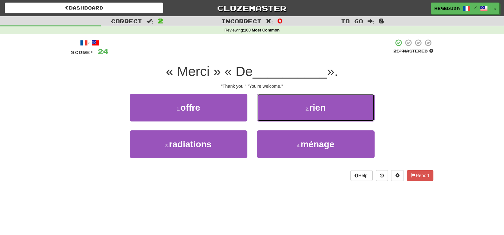
click at [275, 114] on button "2 . rien" at bounding box center [316, 108] width 118 height 28
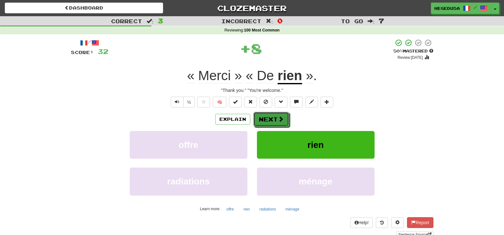
click at [275, 114] on button "Next" at bounding box center [271, 119] width 36 height 15
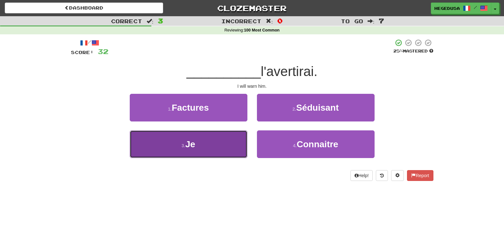
click at [223, 147] on button "3 . Je" at bounding box center [189, 144] width 118 height 28
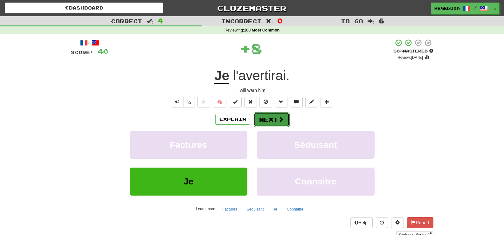
click at [267, 124] on button "Next" at bounding box center [272, 119] width 36 height 15
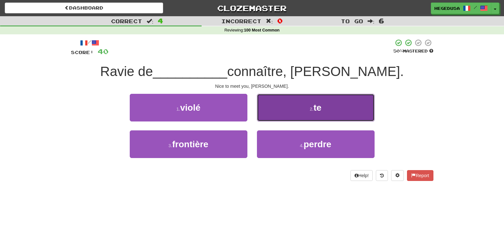
click at [275, 114] on button "2 . te" at bounding box center [316, 108] width 118 height 28
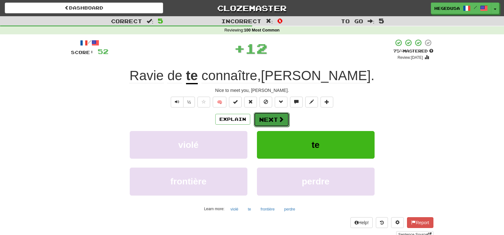
click at [260, 124] on button "Next" at bounding box center [272, 119] width 36 height 15
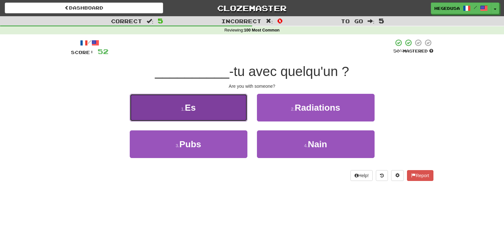
click at [209, 109] on button "1 . Es" at bounding box center [189, 108] width 118 height 28
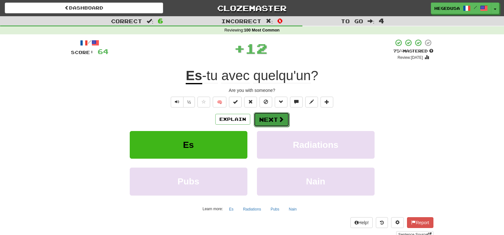
click at [266, 114] on button "Next" at bounding box center [272, 119] width 36 height 15
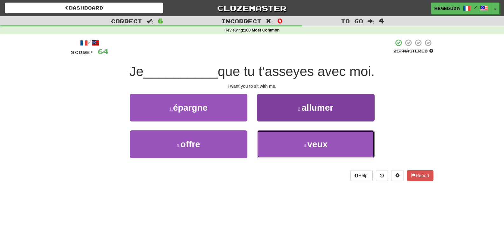
click at [286, 141] on button "4 . veux" at bounding box center [316, 144] width 118 height 28
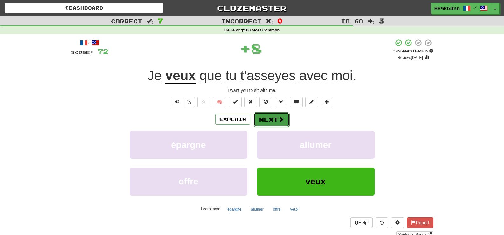
click at [274, 119] on button "Next" at bounding box center [272, 119] width 36 height 15
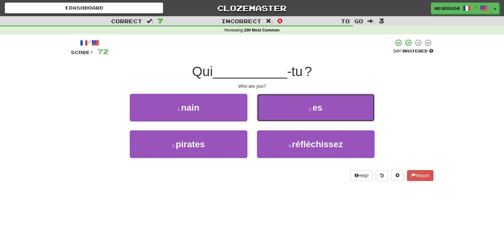
click at [274, 119] on button "2 . es" at bounding box center [316, 108] width 118 height 28
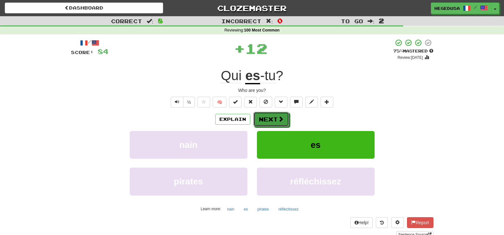
click at [274, 119] on button "Next" at bounding box center [271, 119] width 36 height 15
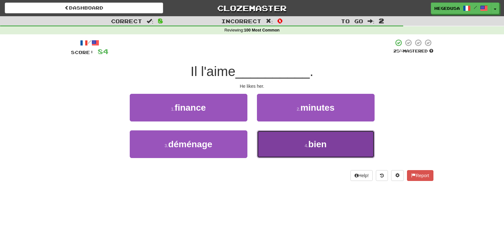
click at [290, 144] on button "4 . bien" at bounding box center [316, 144] width 118 height 28
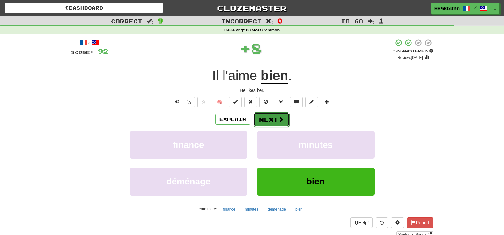
click at [272, 117] on button "Next" at bounding box center [272, 119] width 36 height 15
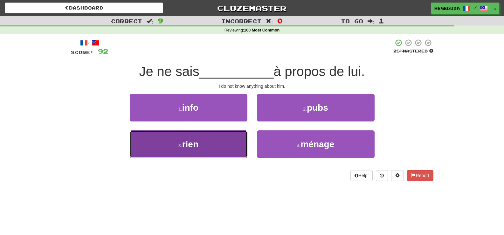
click at [245, 137] on button "3 . rien" at bounding box center [189, 144] width 118 height 28
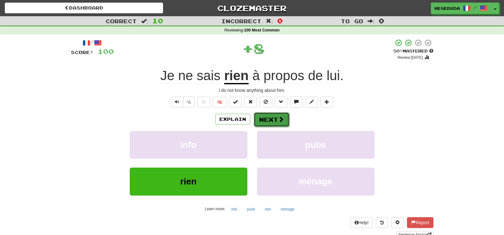
click at [266, 121] on button "Next" at bounding box center [272, 119] width 36 height 15
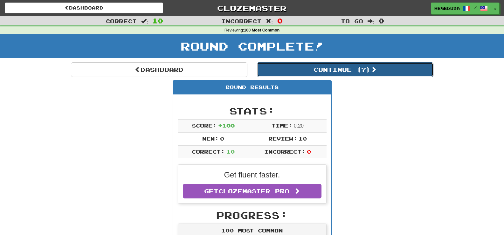
click at [305, 71] on button "Continue ( 7 )" at bounding box center [345, 69] width 176 height 15
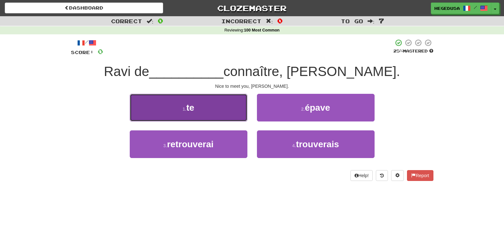
click at [196, 113] on button "1 . te" at bounding box center [189, 108] width 118 height 28
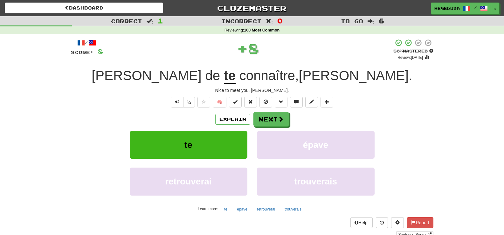
click at [282, 111] on div "/ Score: 8 + 8 50 % Mastered Review: [DATE] Ravi de te connaître , [PERSON_NAME…" at bounding box center [252, 138] width 363 height 199
click at [280, 114] on button "Next" at bounding box center [272, 119] width 36 height 15
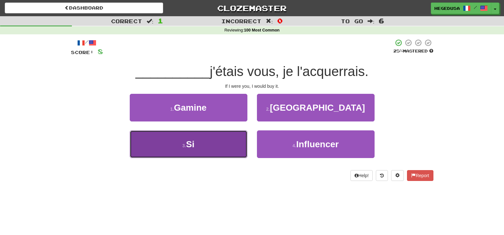
click at [240, 135] on button "3 . Si" at bounding box center [189, 144] width 118 height 28
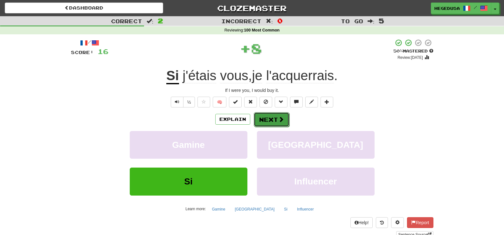
click at [271, 115] on button "Next" at bounding box center [272, 119] width 36 height 15
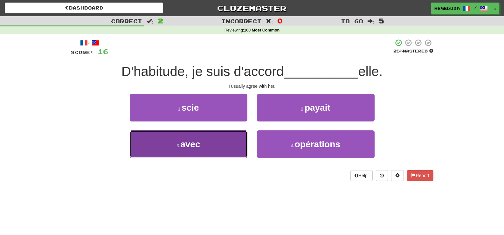
click at [233, 134] on button "3 . avec" at bounding box center [189, 144] width 118 height 28
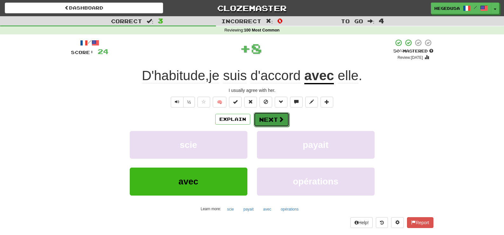
click at [267, 119] on button "Next" at bounding box center [272, 119] width 36 height 15
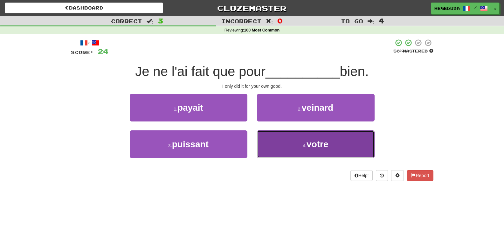
click at [277, 136] on button "4 . votre" at bounding box center [316, 144] width 118 height 28
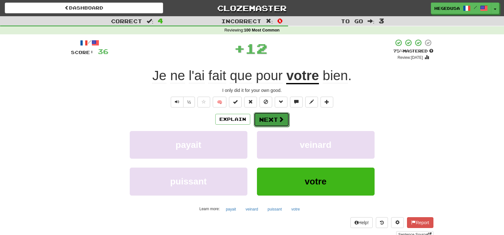
click at [271, 117] on button "Next" at bounding box center [272, 119] width 36 height 15
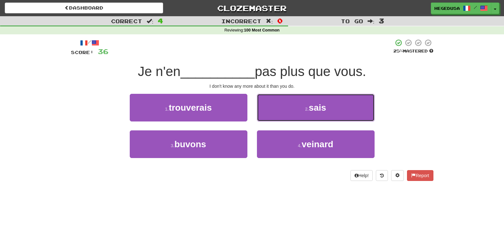
click at [271, 117] on button "2 . [GEOGRAPHIC_DATA]" at bounding box center [316, 108] width 118 height 28
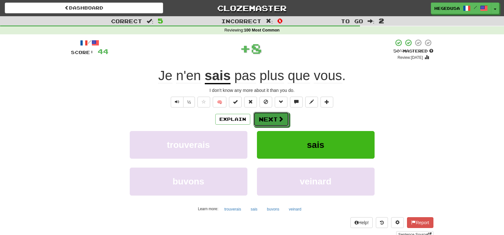
click at [271, 117] on button "Next" at bounding box center [271, 119] width 36 height 15
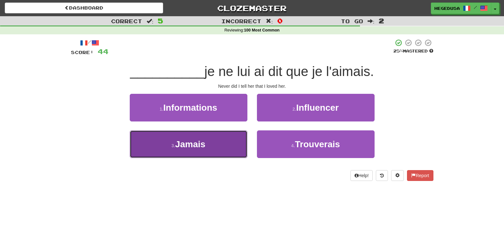
click at [239, 136] on button "3 . [GEOGRAPHIC_DATA]" at bounding box center [189, 144] width 118 height 28
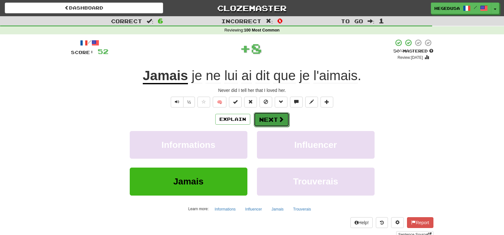
click at [265, 118] on button "Next" at bounding box center [272, 119] width 36 height 15
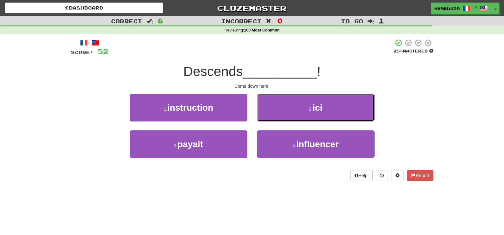
click at [265, 118] on button "2 . ici" at bounding box center [316, 108] width 118 height 28
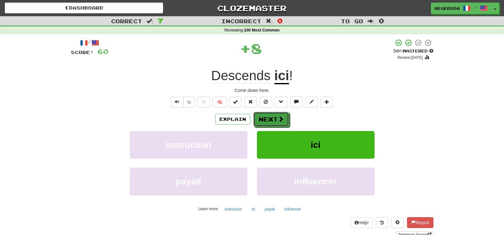
click at [265, 118] on button "Next" at bounding box center [271, 119] width 36 height 15
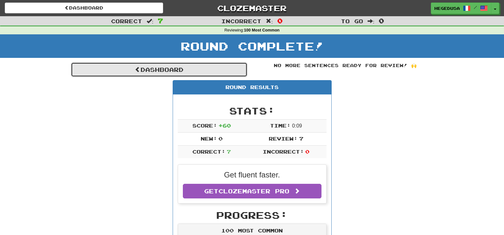
click at [208, 70] on link "Dashboard" at bounding box center [159, 69] width 176 height 15
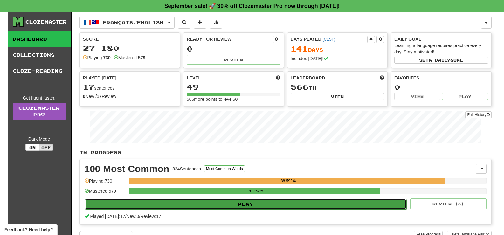
click at [290, 206] on button "Play" at bounding box center [246, 204] width 322 height 11
select select "**"
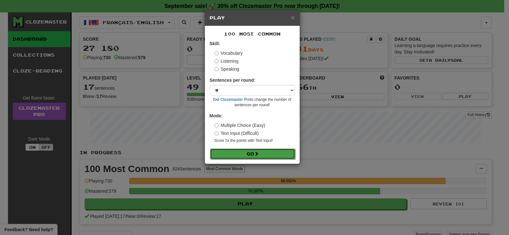
click at [270, 153] on button "Go" at bounding box center [252, 154] width 85 height 11
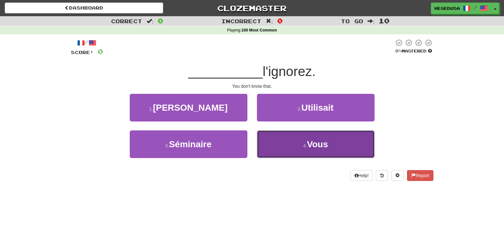
click at [287, 143] on button "4 . Vous" at bounding box center [316, 144] width 118 height 28
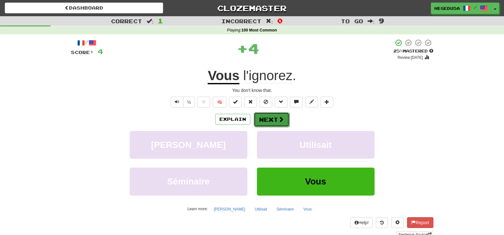
click at [266, 121] on button "Next" at bounding box center [272, 119] width 36 height 15
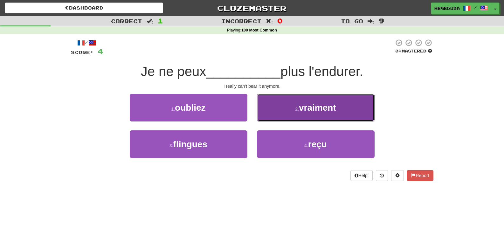
click at [270, 115] on button "2 . vraiment" at bounding box center [316, 108] width 118 height 28
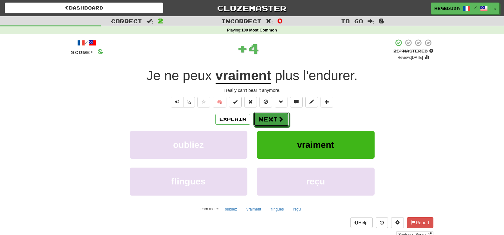
click at [270, 115] on button "Next" at bounding box center [271, 119] width 36 height 15
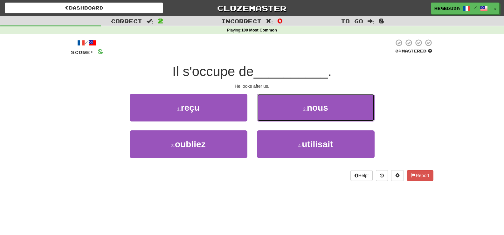
click at [270, 115] on button "2 . nous" at bounding box center [316, 108] width 118 height 28
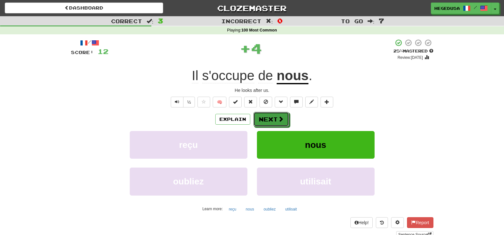
click at [270, 115] on button "Next" at bounding box center [271, 119] width 36 height 15
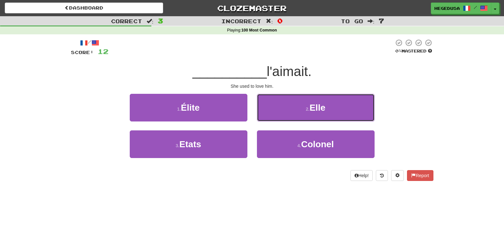
click at [270, 115] on button "2 . Elle" at bounding box center [316, 108] width 118 height 28
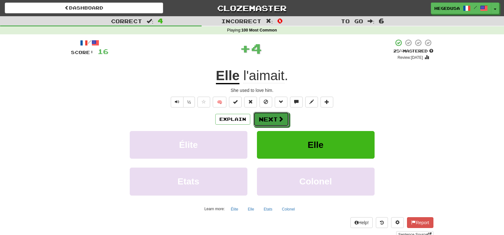
click at [270, 115] on button "Next" at bounding box center [271, 119] width 36 height 15
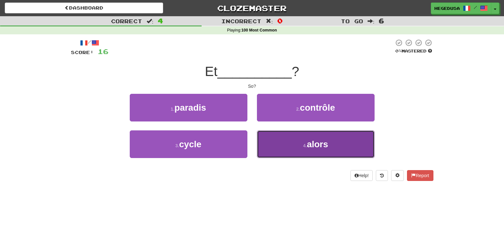
click at [279, 139] on button "4 . alors" at bounding box center [316, 144] width 118 height 28
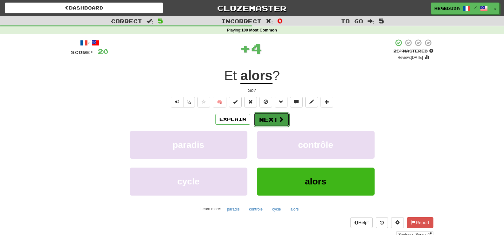
click at [268, 121] on button "Next" at bounding box center [272, 119] width 36 height 15
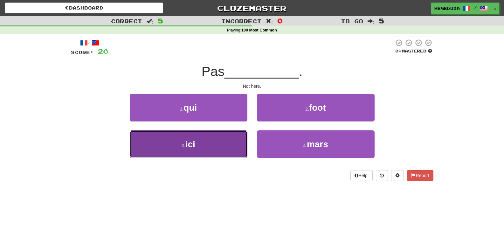
click at [245, 137] on button "3 . ici" at bounding box center [189, 144] width 118 height 28
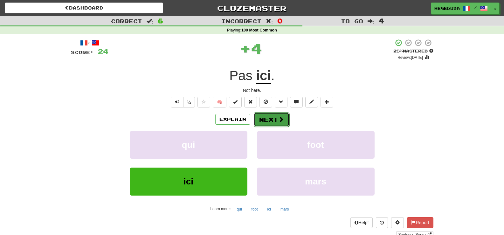
click at [259, 123] on button "Next" at bounding box center [272, 119] width 36 height 15
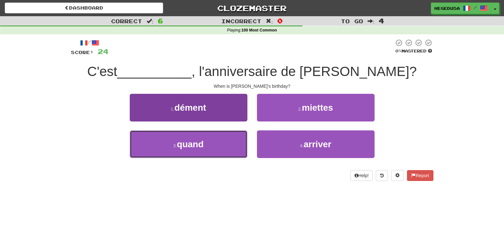
click at [234, 138] on button "3 . quand" at bounding box center [189, 144] width 118 height 28
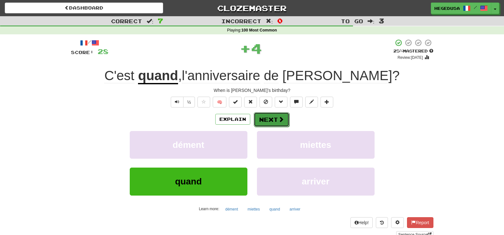
click at [255, 126] on button "Next" at bounding box center [272, 119] width 36 height 15
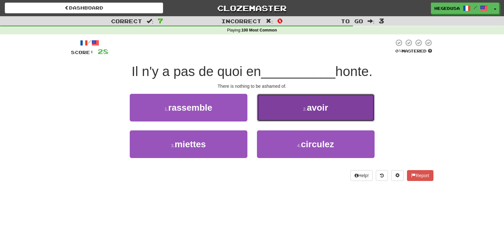
click at [265, 119] on button "2 . avoir" at bounding box center [316, 108] width 118 height 28
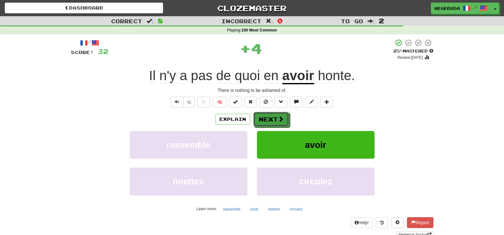
click at [265, 119] on button "Next" at bounding box center [271, 119] width 36 height 15
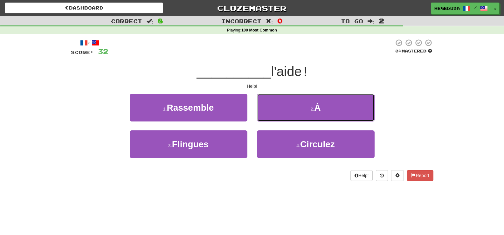
click at [265, 119] on button "2 . À" at bounding box center [316, 108] width 118 height 28
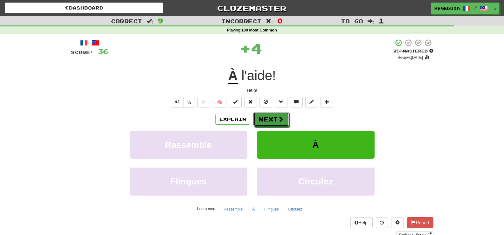
click at [265, 119] on button "Next" at bounding box center [271, 119] width 36 height 15
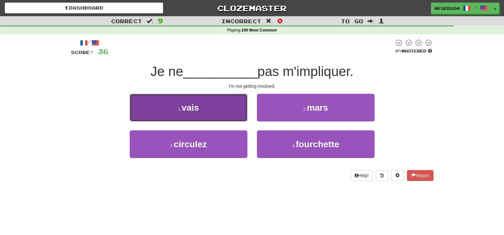
click at [236, 113] on button "1 . vais" at bounding box center [189, 108] width 118 height 28
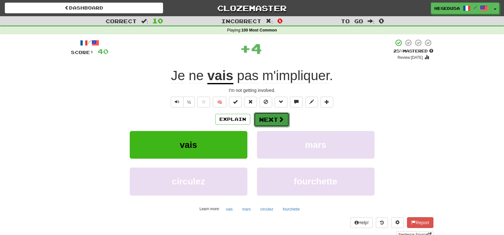
click at [272, 116] on button "Next" at bounding box center [272, 119] width 36 height 15
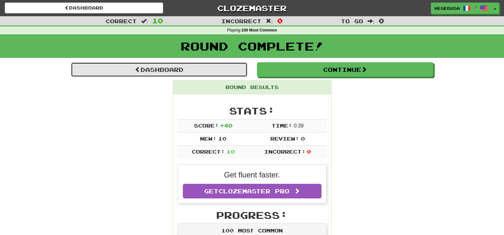
click at [220, 67] on link "Dashboard" at bounding box center [159, 69] width 176 height 15
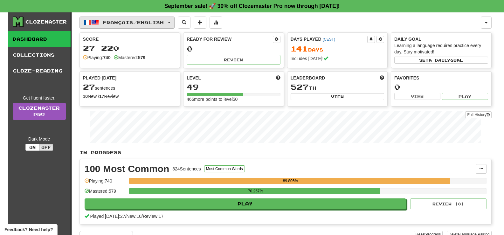
click at [157, 23] on span "Français / English" at bounding box center [133, 22] width 61 height 5
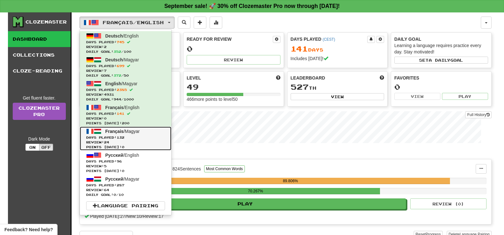
click at [157, 140] on span "Review: 24" at bounding box center [125, 142] width 79 height 5
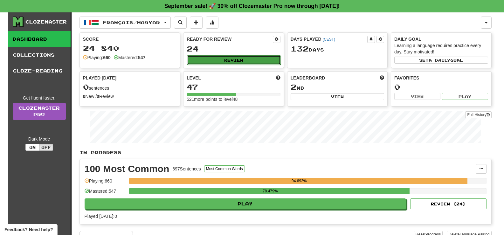
click at [236, 62] on button "Review" at bounding box center [234, 60] width 94 height 10
select select "**"
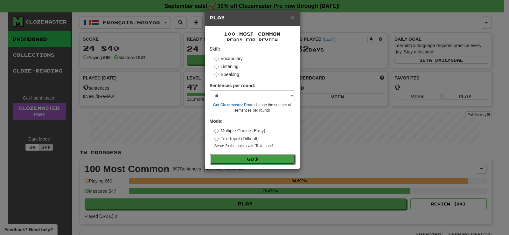
click at [248, 158] on button "Go" at bounding box center [252, 159] width 85 height 11
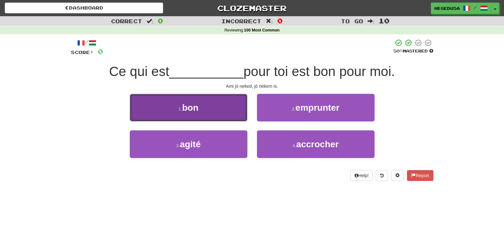
click at [212, 114] on button "1 . bon" at bounding box center [189, 108] width 118 height 28
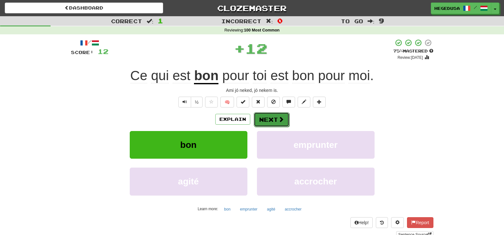
click at [274, 114] on button "Next" at bounding box center [272, 119] width 36 height 15
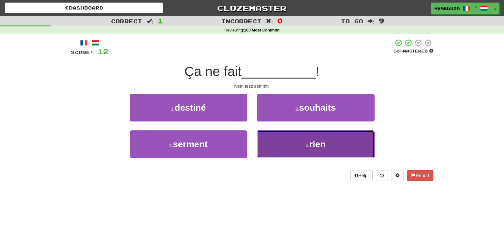
click at [291, 145] on button "4 . rien" at bounding box center [316, 144] width 118 height 28
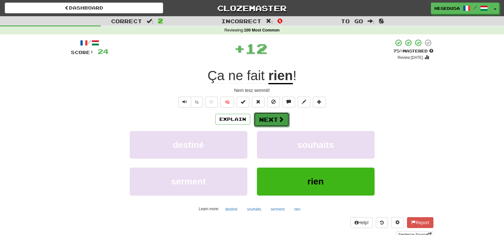
click at [279, 123] on button "Next" at bounding box center [272, 119] width 36 height 15
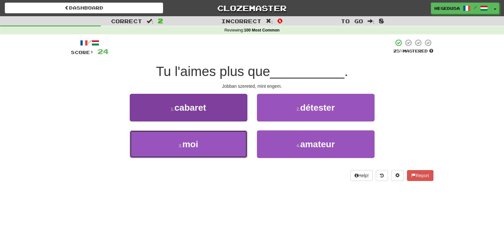
click at [237, 138] on button "3 . moi" at bounding box center [189, 144] width 118 height 28
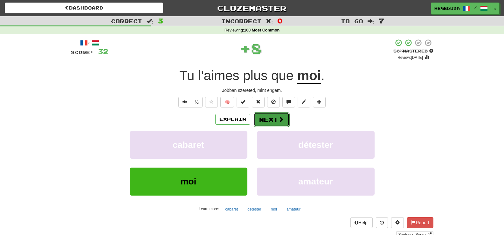
click at [271, 115] on button "Next" at bounding box center [272, 119] width 36 height 15
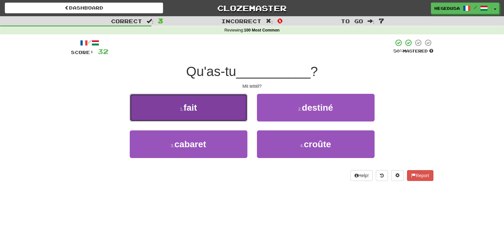
click at [239, 108] on button "1 . fait" at bounding box center [189, 108] width 118 height 28
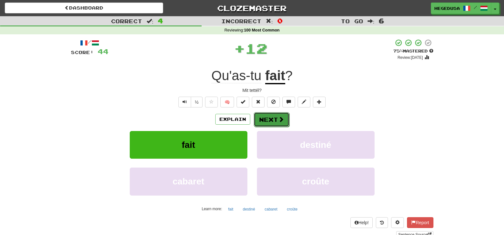
click at [273, 114] on button "Next" at bounding box center [272, 119] width 36 height 15
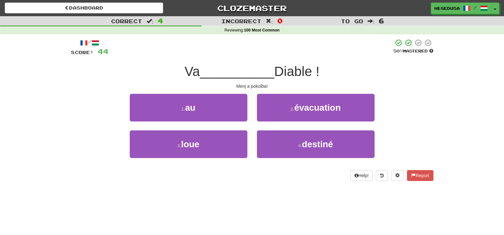
click at [231, 122] on div "1 . au" at bounding box center [188, 112] width 127 height 37
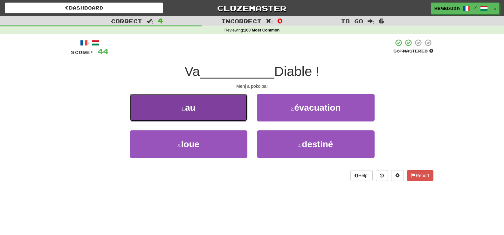
click at [235, 116] on button "1 . au" at bounding box center [189, 108] width 118 height 28
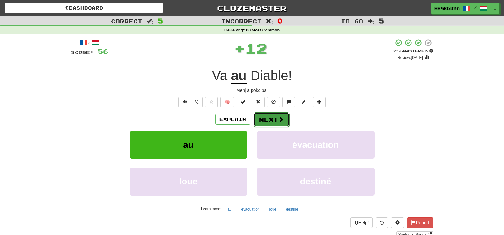
click at [274, 121] on button "Next" at bounding box center [272, 119] width 36 height 15
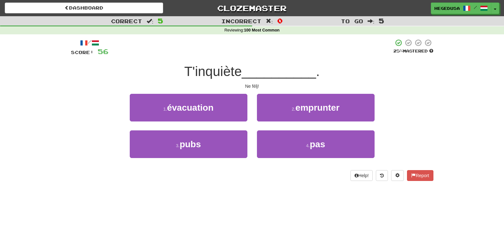
click at [291, 164] on div "4 . pas" at bounding box center [315, 148] width 127 height 37
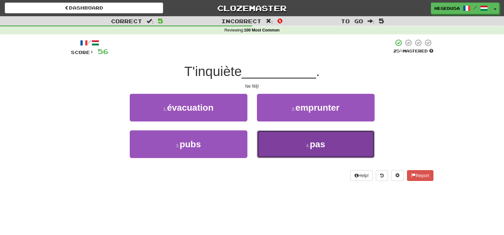
click at [290, 148] on button "4 . pas" at bounding box center [316, 144] width 118 height 28
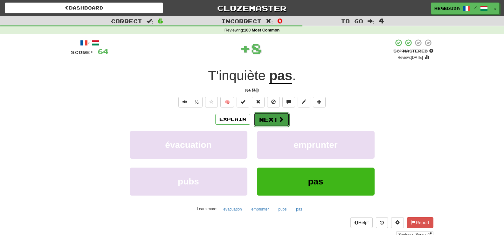
click at [268, 115] on button "Next" at bounding box center [272, 119] width 36 height 15
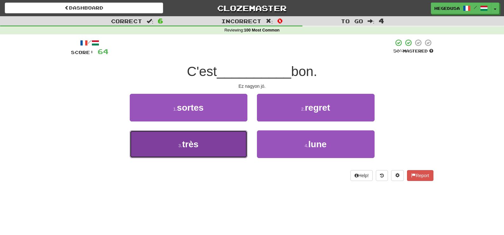
click at [235, 143] on button "3 . très" at bounding box center [189, 144] width 118 height 28
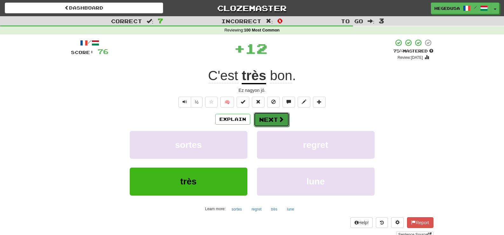
click at [272, 117] on button "Next" at bounding box center [272, 119] width 36 height 15
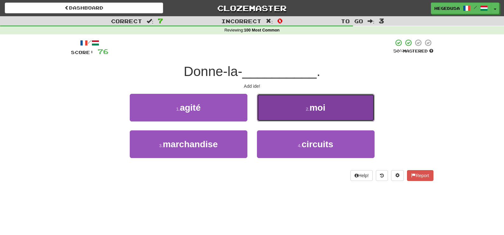
click at [278, 114] on button "2 . moi" at bounding box center [316, 108] width 118 height 28
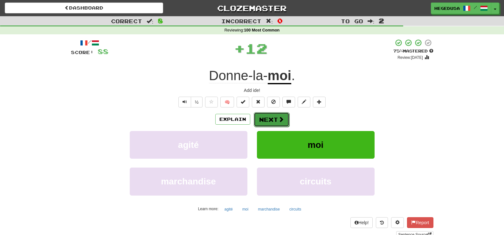
click at [273, 115] on button "Next" at bounding box center [272, 119] width 36 height 15
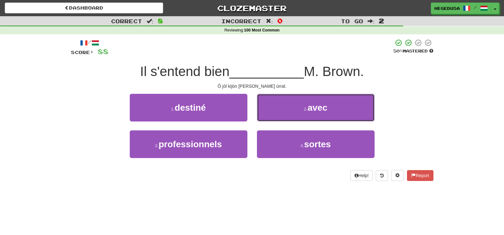
click at [273, 115] on button "2 . avec" at bounding box center [316, 108] width 118 height 28
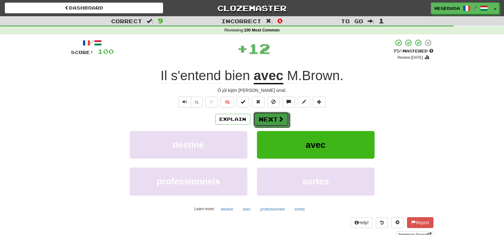
click at [273, 115] on button "Next" at bounding box center [271, 119] width 36 height 15
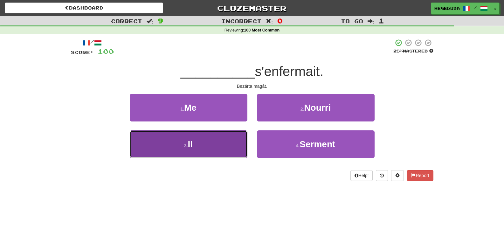
click at [223, 148] on button "3 . Il" at bounding box center [189, 144] width 118 height 28
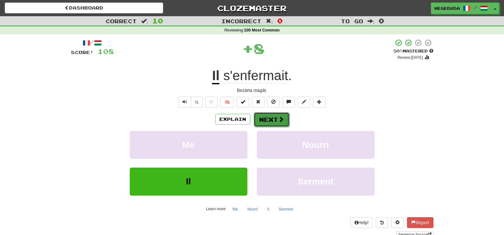
click at [264, 123] on button "Next" at bounding box center [272, 119] width 36 height 15
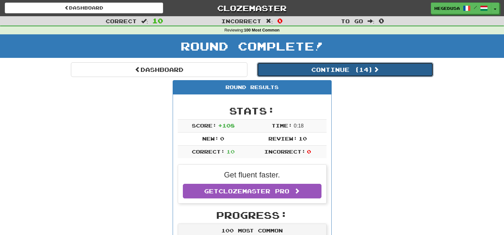
click at [295, 70] on button "Continue ( 14 )" at bounding box center [345, 69] width 176 height 15
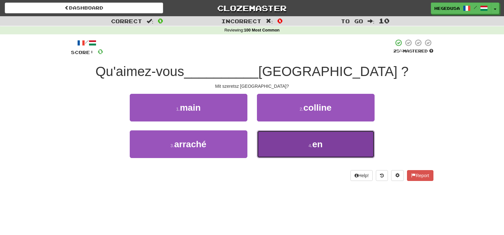
click at [309, 149] on button "4 . en" at bounding box center [316, 144] width 118 height 28
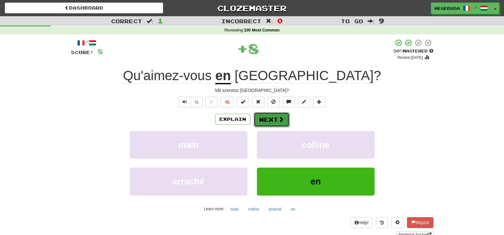
click at [279, 117] on span at bounding box center [281, 119] width 6 height 6
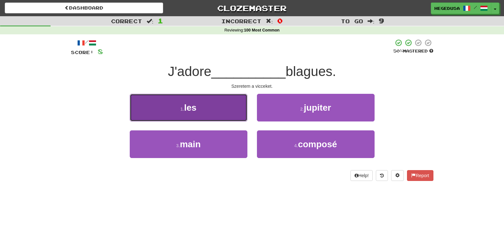
click at [241, 117] on button "1 . les" at bounding box center [189, 108] width 118 height 28
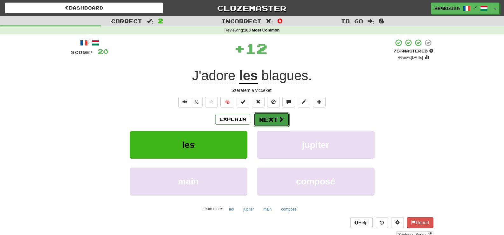
click at [277, 125] on button "Next" at bounding box center [272, 119] width 36 height 15
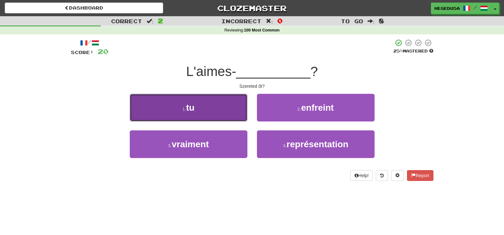
click at [233, 114] on button "1 . tu" at bounding box center [189, 108] width 118 height 28
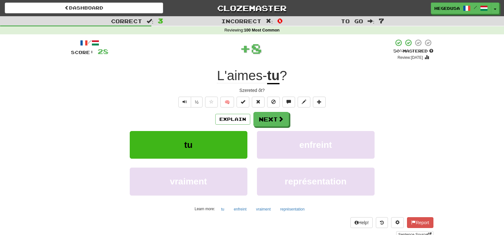
click at [268, 112] on div "Explain Next" at bounding box center [252, 119] width 363 height 15
click at [267, 114] on button "Next" at bounding box center [272, 119] width 36 height 15
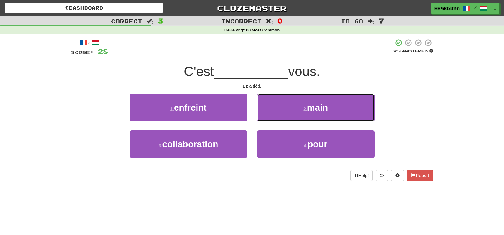
click at [267, 114] on button "2 . main" at bounding box center [316, 108] width 118 height 28
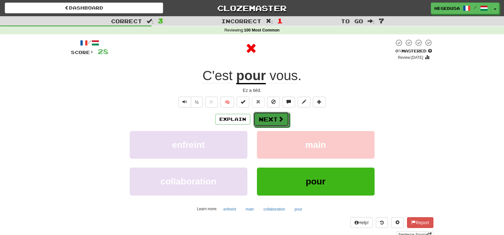
click at [267, 114] on button "Next" at bounding box center [271, 119] width 36 height 15
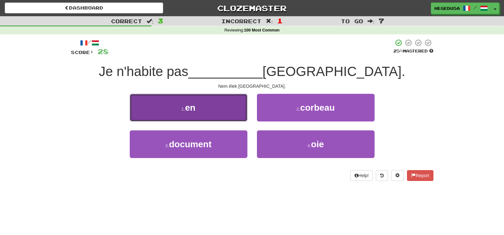
click at [193, 114] on button "1 . en" at bounding box center [189, 108] width 118 height 28
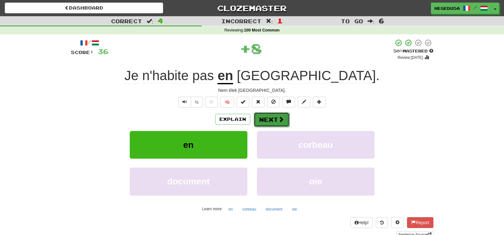
click at [286, 118] on button "Next" at bounding box center [272, 119] width 36 height 15
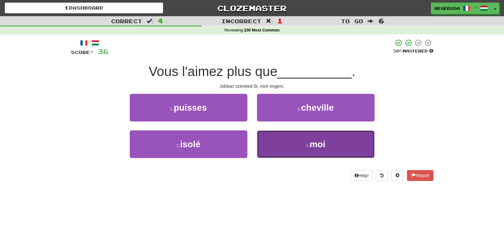
click at [292, 145] on button "4 . moi" at bounding box center [316, 144] width 118 height 28
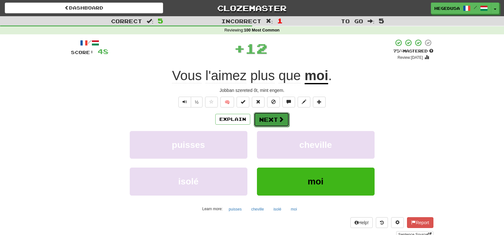
click at [277, 123] on button "Next" at bounding box center [272, 119] width 36 height 15
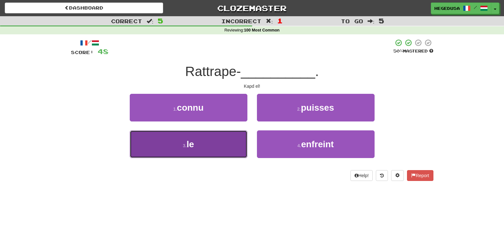
click at [237, 139] on button "3 . le" at bounding box center [189, 144] width 118 height 28
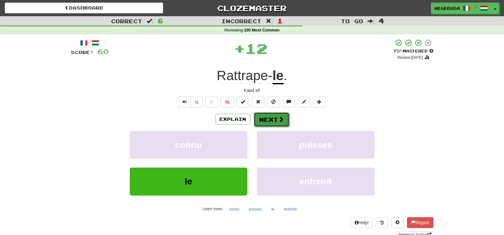
click at [269, 121] on button "Next" at bounding box center [272, 119] width 36 height 15
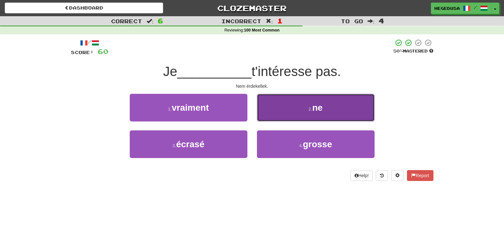
click at [288, 113] on button "2 . ne" at bounding box center [316, 108] width 118 height 28
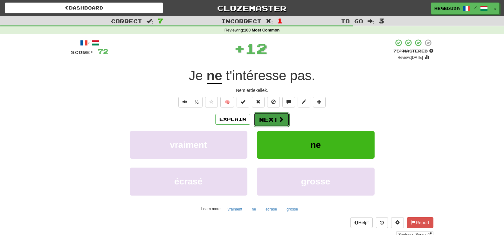
click at [273, 116] on button "Next" at bounding box center [272, 119] width 36 height 15
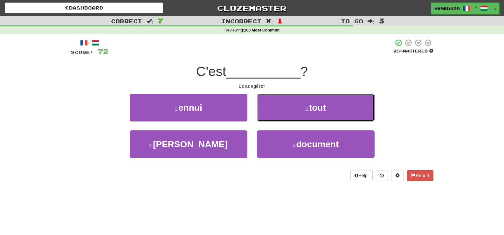
click at [273, 116] on button "2 . tout" at bounding box center [316, 108] width 118 height 28
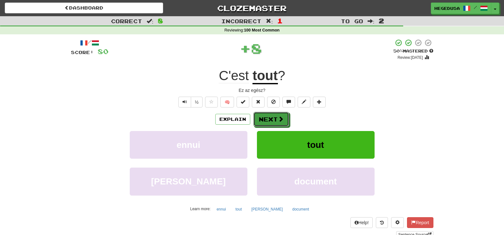
click at [273, 116] on button "Next" at bounding box center [271, 119] width 36 height 15
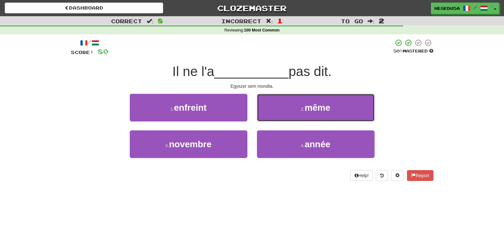
click at [273, 116] on button "2 . même" at bounding box center [316, 108] width 118 height 28
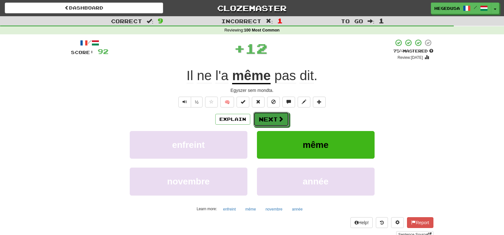
click at [273, 116] on button "Next" at bounding box center [271, 119] width 36 height 15
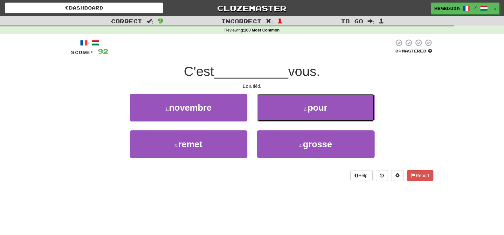
click at [273, 116] on button "2 . pour" at bounding box center [316, 108] width 118 height 28
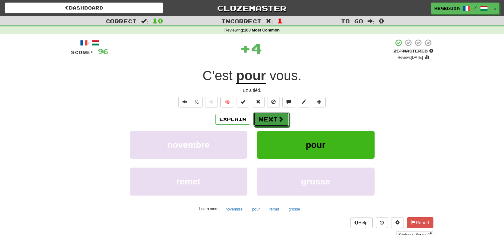
click at [273, 116] on button "Next" at bounding box center [271, 119] width 36 height 15
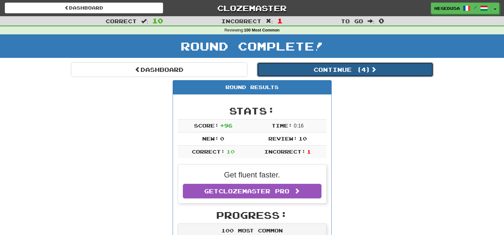
click at [344, 73] on button "Continue ( 4 )" at bounding box center [345, 69] width 176 height 15
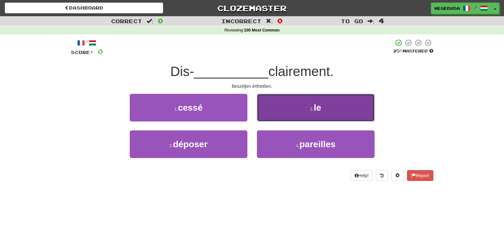
click at [302, 108] on button "2 . le" at bounding box center [316, 108] width 118 height 28
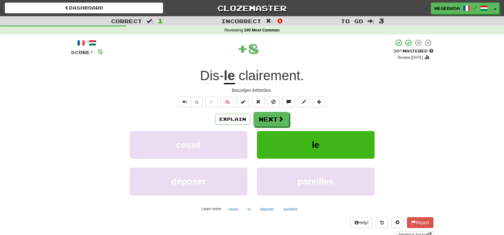
click at [279, 110] on div "/ Score: 8 + 8 50 % Mastered Review: 2025-09-28 Dis- le clairement . Beszéljen …" at bounding box center [252, 138] width 363 height 199
click at [275, 118] on button "Next" at bounding box center [272, 119] width 36 height 15
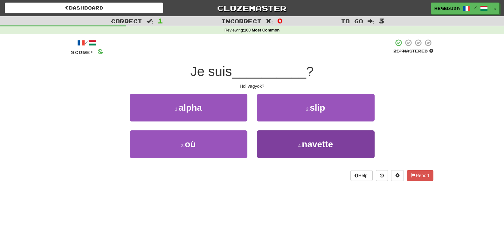
drag, startPoint x: 247, startPoint y: 144, endPoint x: 262, endPoint y: 145, distance: 14.3
click at [249, 145] on div "3 . où" at bounding box center [188, 148] width 127 height 37
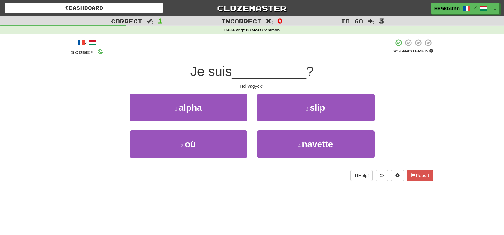
click at [247, 142] on div "3 . où" at bounding box center [188, 148] width 127 height 37
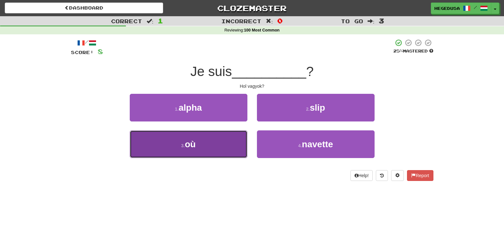
click at [236, 142] on button "3 . où" at bounding box center [189, 144] width 118 height 28
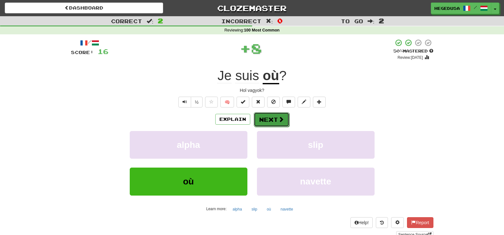
click at [259, 125] on button "Next" at bounding box center [272, 119] width 36 height 15
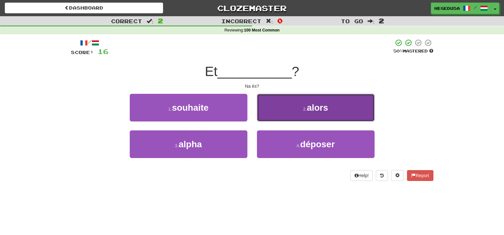
click at [273, 120] on button "2 . alors" at bounding box center [316, 108] width 118 height 28
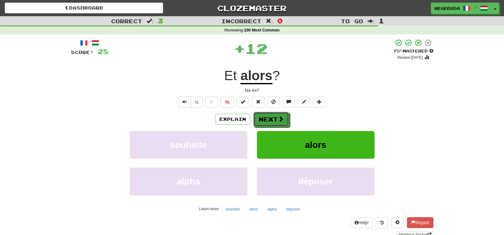
click at [273, 120] on button "Next" at bounding box center [271, 119] width 36 height 15
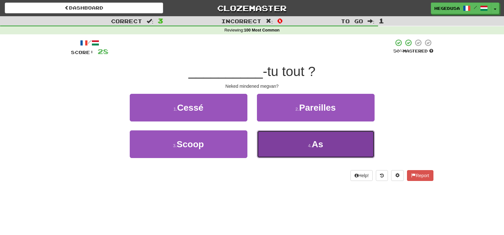
click at [276, 139] on button "4 . As" at bounding box center [316, 144] width 118 height 28
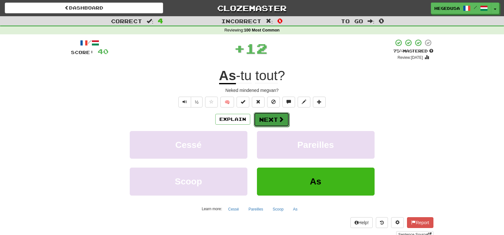
click at [278, 121] on span at bounding box center [281, 119] width 6 height 6
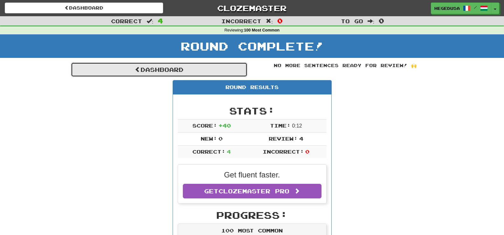
click at [224, 68] on link "Dashboard" at bounding box center [159, 69] width 176 height 15
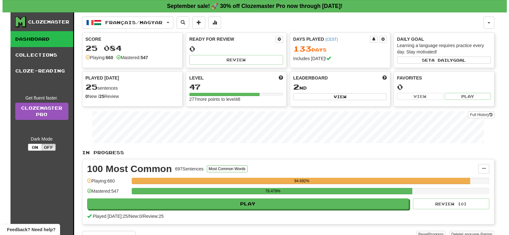
scroll to position [32, 0]
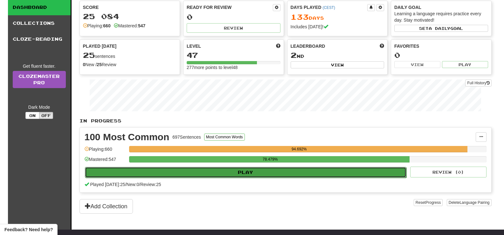
click at [296, 175] on button "Play" at bounding box center [246, 172] width 322 height 11
select select "**"
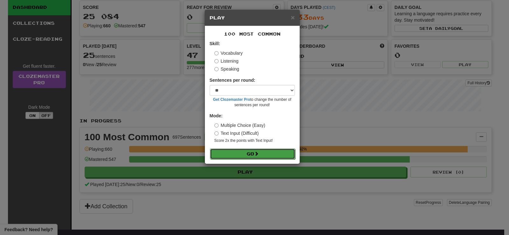
click at [275, 155] on button "Go" at bounding box center [252, 154] width 85 height 11
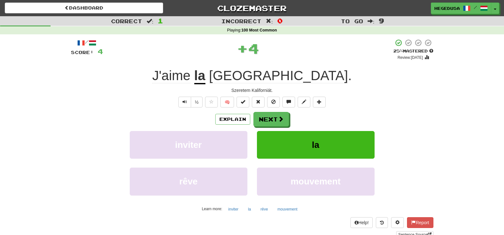
click at [272, 120] on button "Next" at bounding box center [271, 119] width 36 height 15
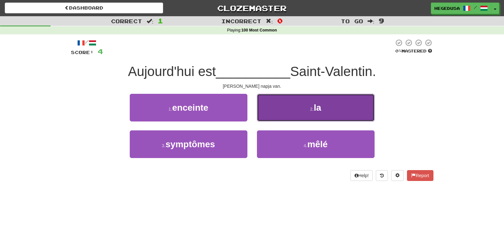
click at [280, 115] on button "2 . la" at bounding box center [316, 108] width 118 height 28
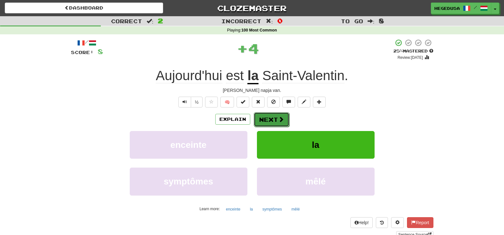
click at [266, 119] on button "Next" at bounding box center [272, 119] width 36 height 15
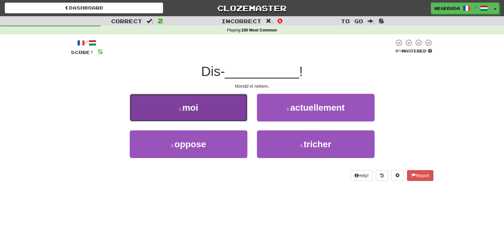
click at [229, 114] on button "1 . moi" at bounding box center [189, 108] width 118 height 28
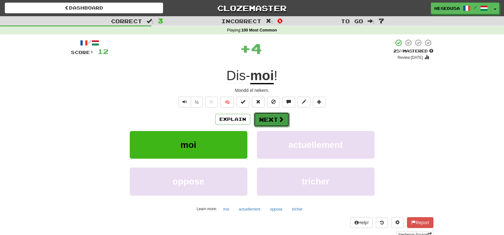
click at [263, 117] on button "Next" at bounding box center [272, 119] width 36 height 15
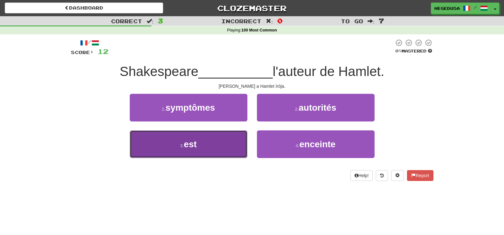
click at [230, 145] on button "3 . est" at bounding box center [189, 144] width 118 height 28
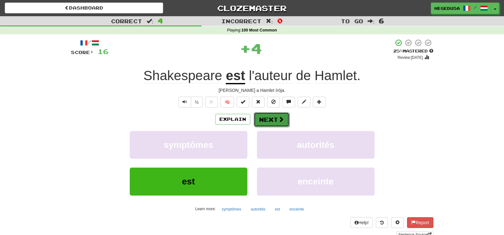
click at [273, 121] on button "Next" at bounding box center [272, 119] width 36 height 15
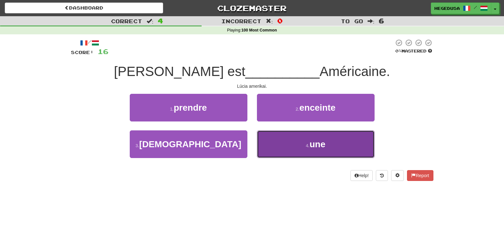
click at [294, 143] on button "4 . une" at bounding box center [316, 144] width 118 height 28
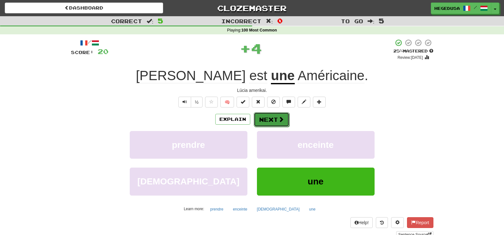
click at [286, 124] on button "Next" at bounding box center [272, 119] width 36 height 15
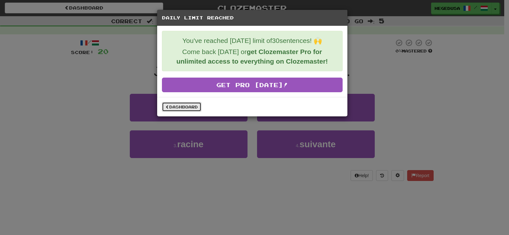
click at [196, 108] on link "Dashboard" at bounding box center [181, 107] width 39 height 10
